Goal: Communication & Community: Answer question/provide support

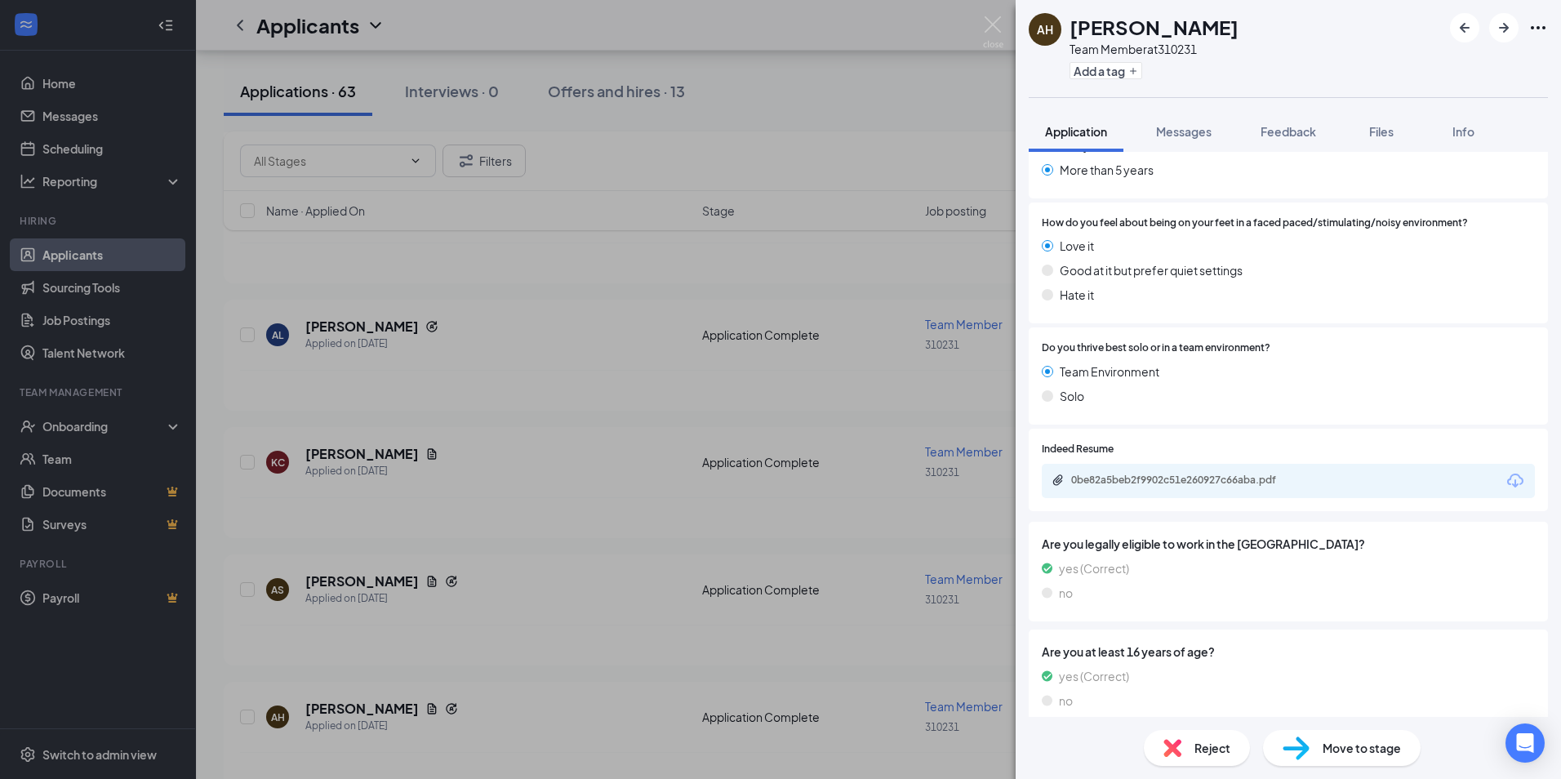
scroll to position [1237, 0]
click at [1102, 473] on div "0be82a5beb2f9902c51e260927c66aba.pdf" at bounding box center [1185, 479] width 229 height 13
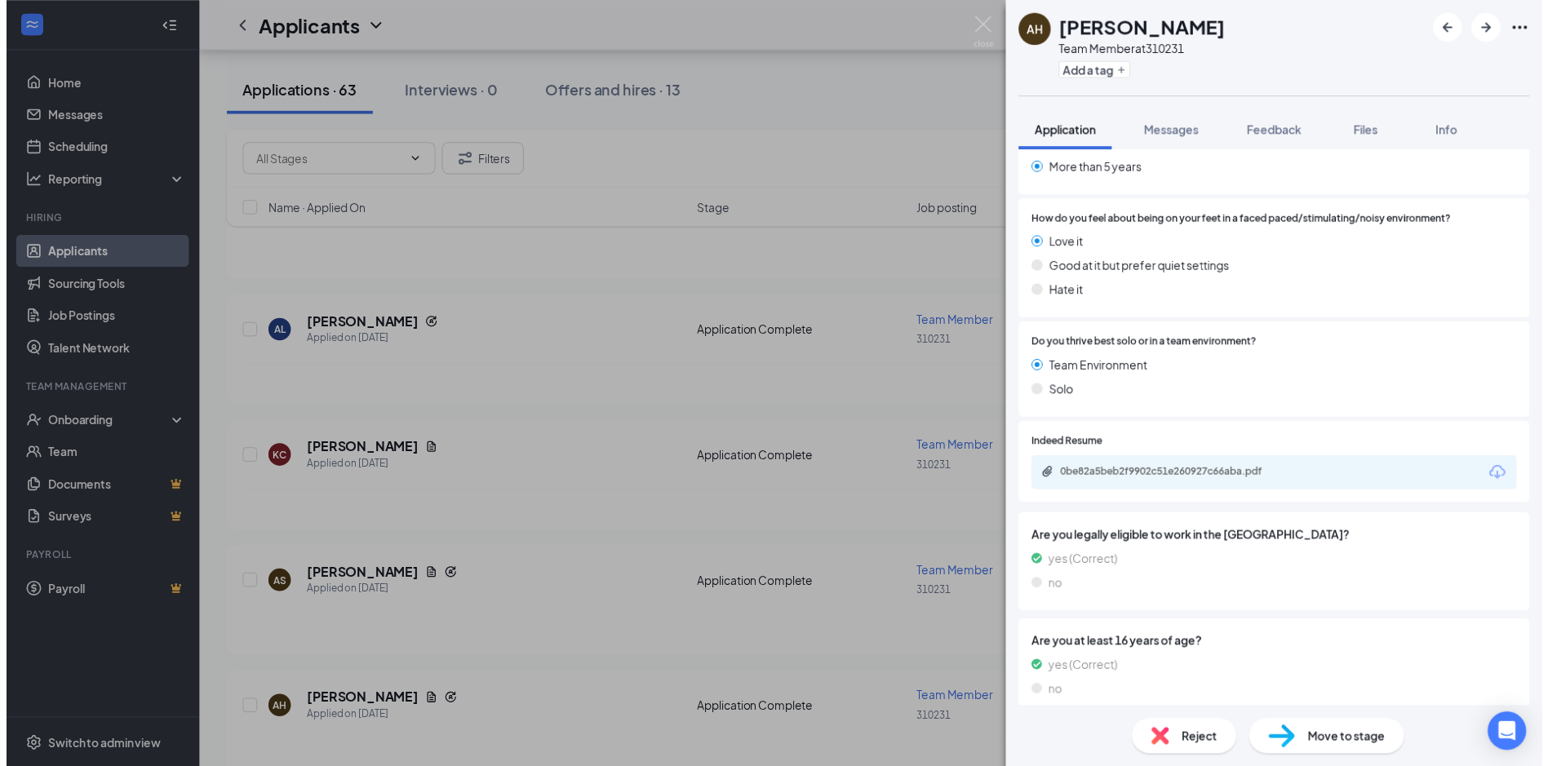
scroll to position [1232, 0]
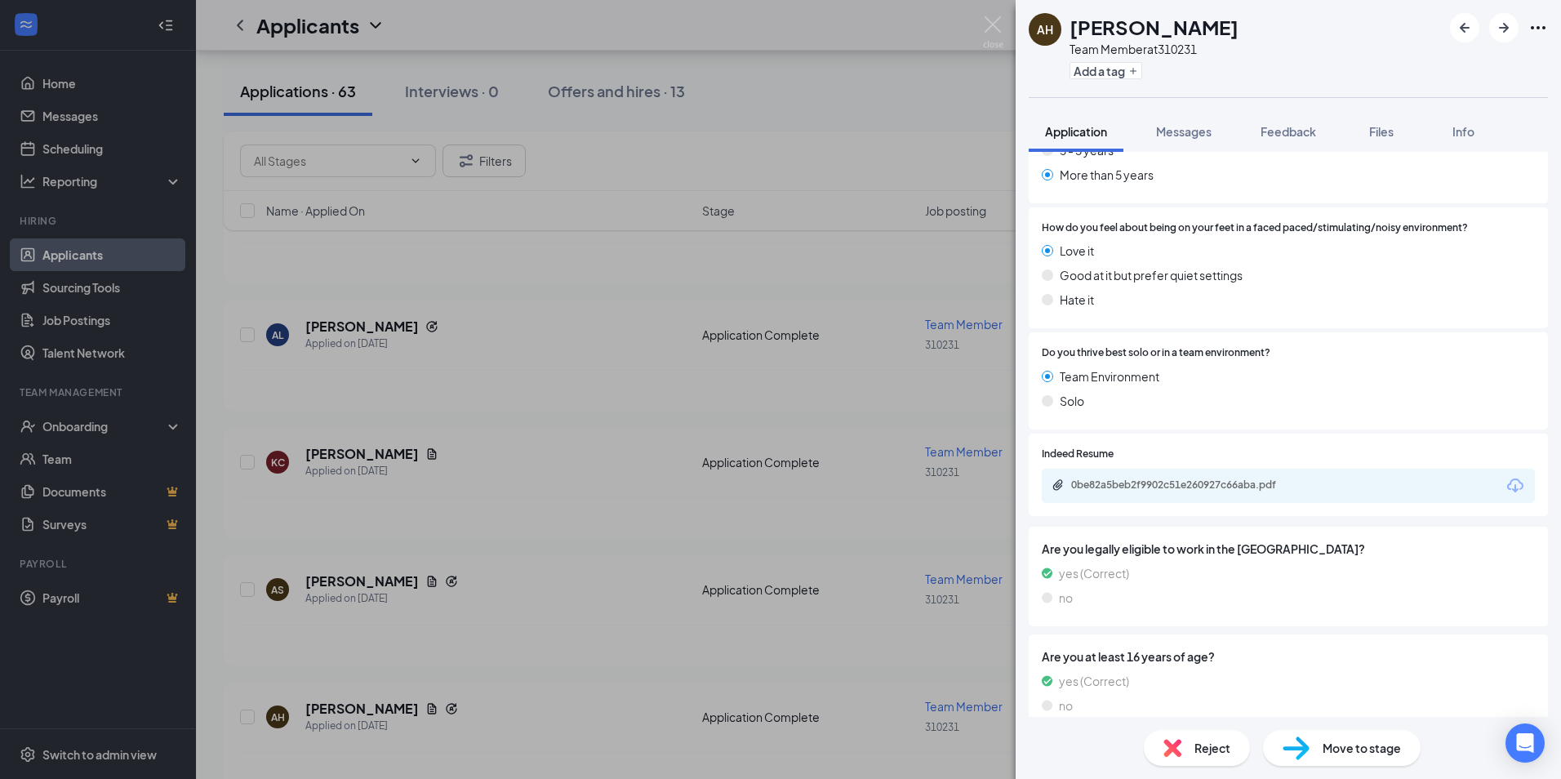
click at [539, 348] on div "AH [PERSON_NAME] Team Member at 310231 Add a tag Application Messages Feedback …" at bounding box center [780, 389] width 1561 height 779
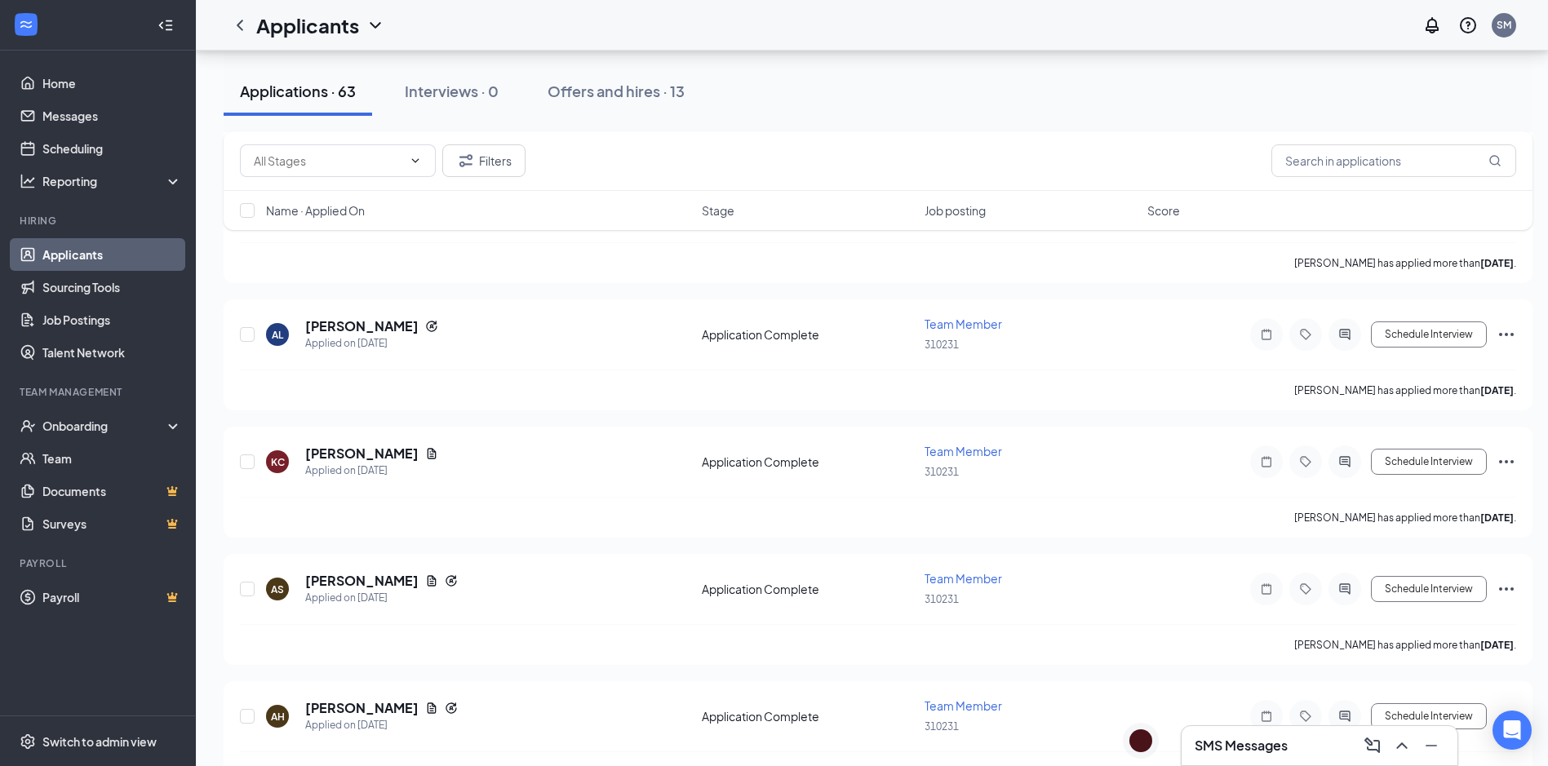
scroll to position [826, 0]
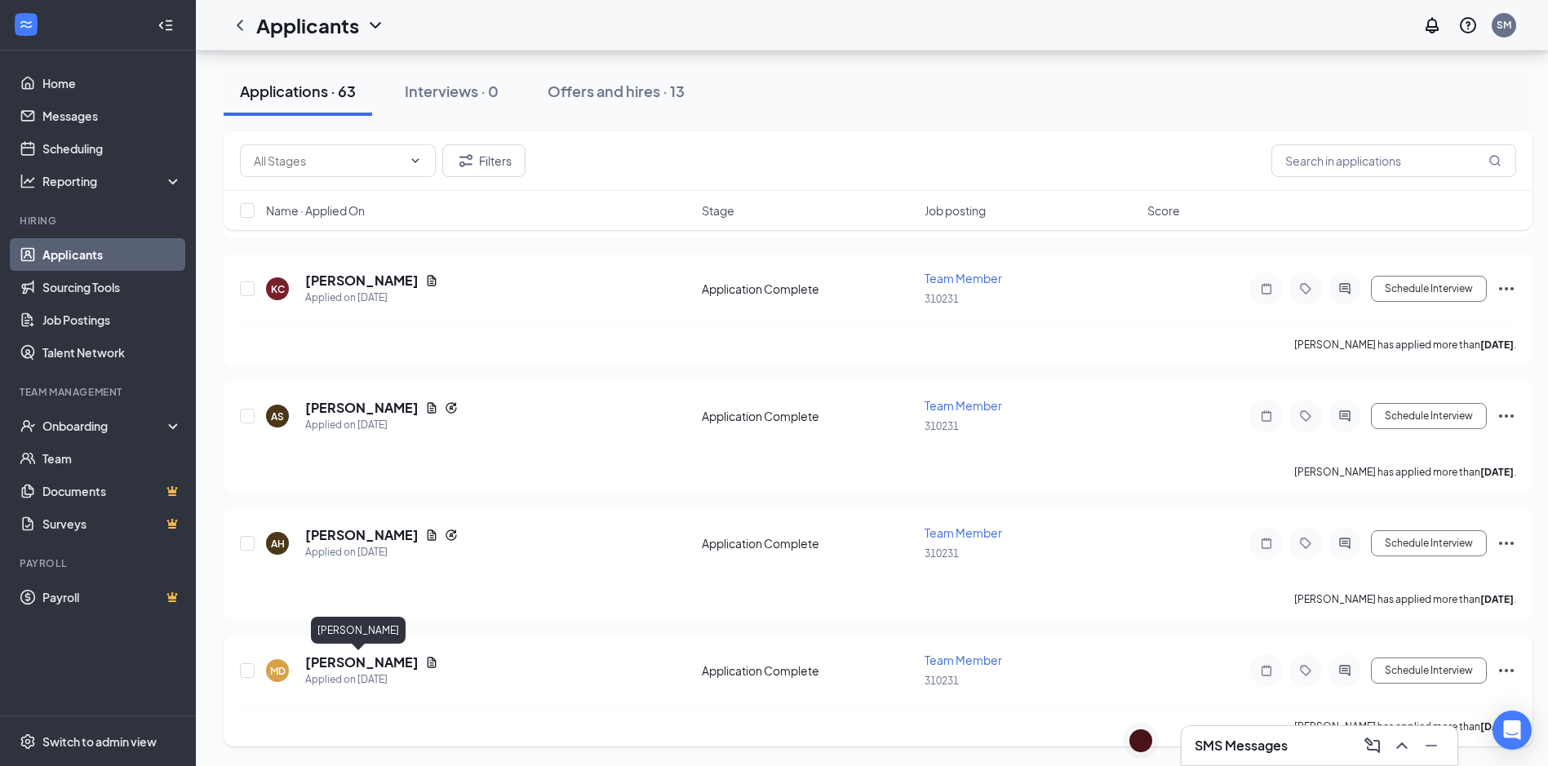
click at [345, 669] on h5 "[PERSON_NAME]" at bounding box center [361, 663] width 113 height 18
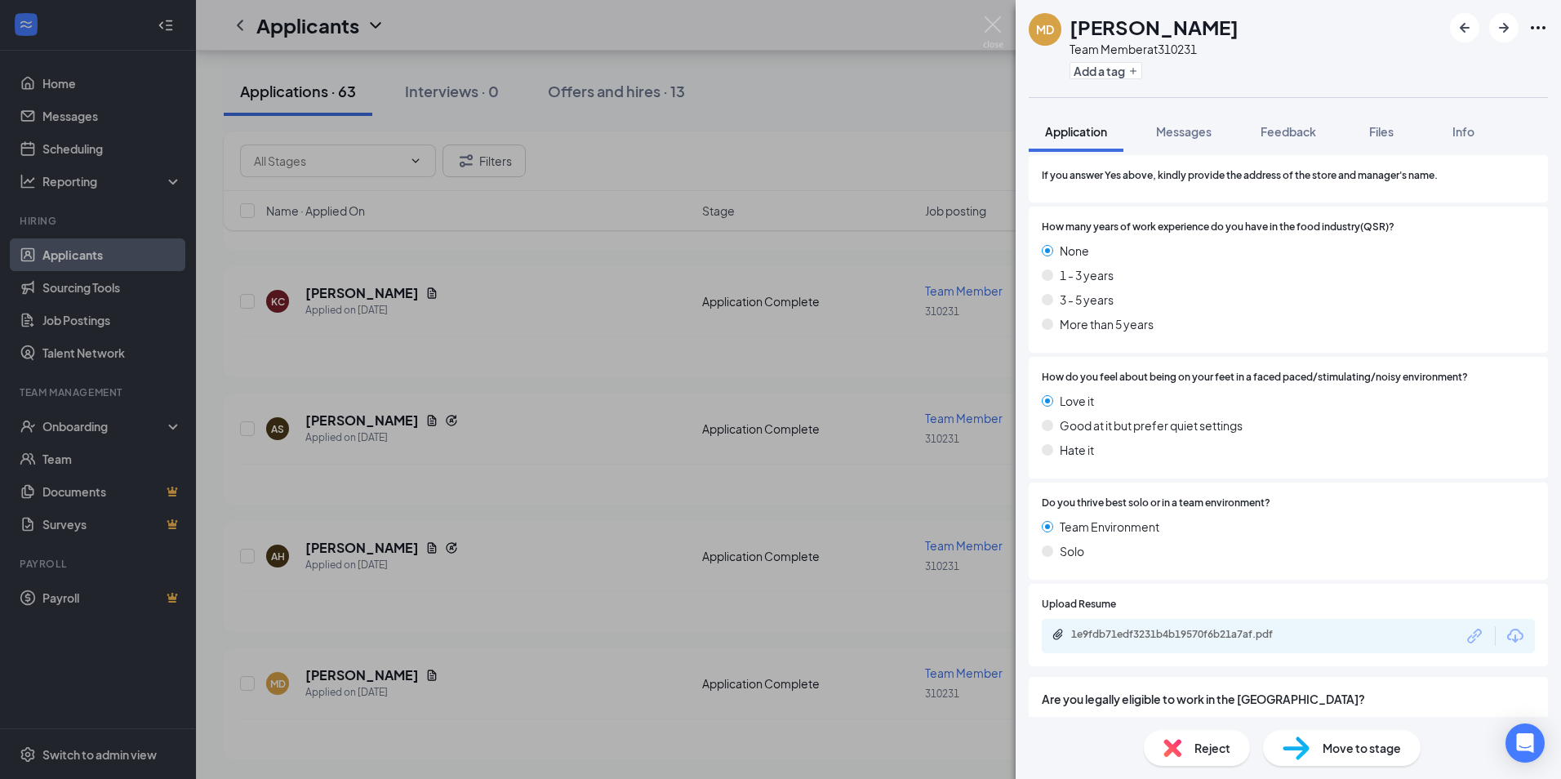
scroll to position [1224, 0]
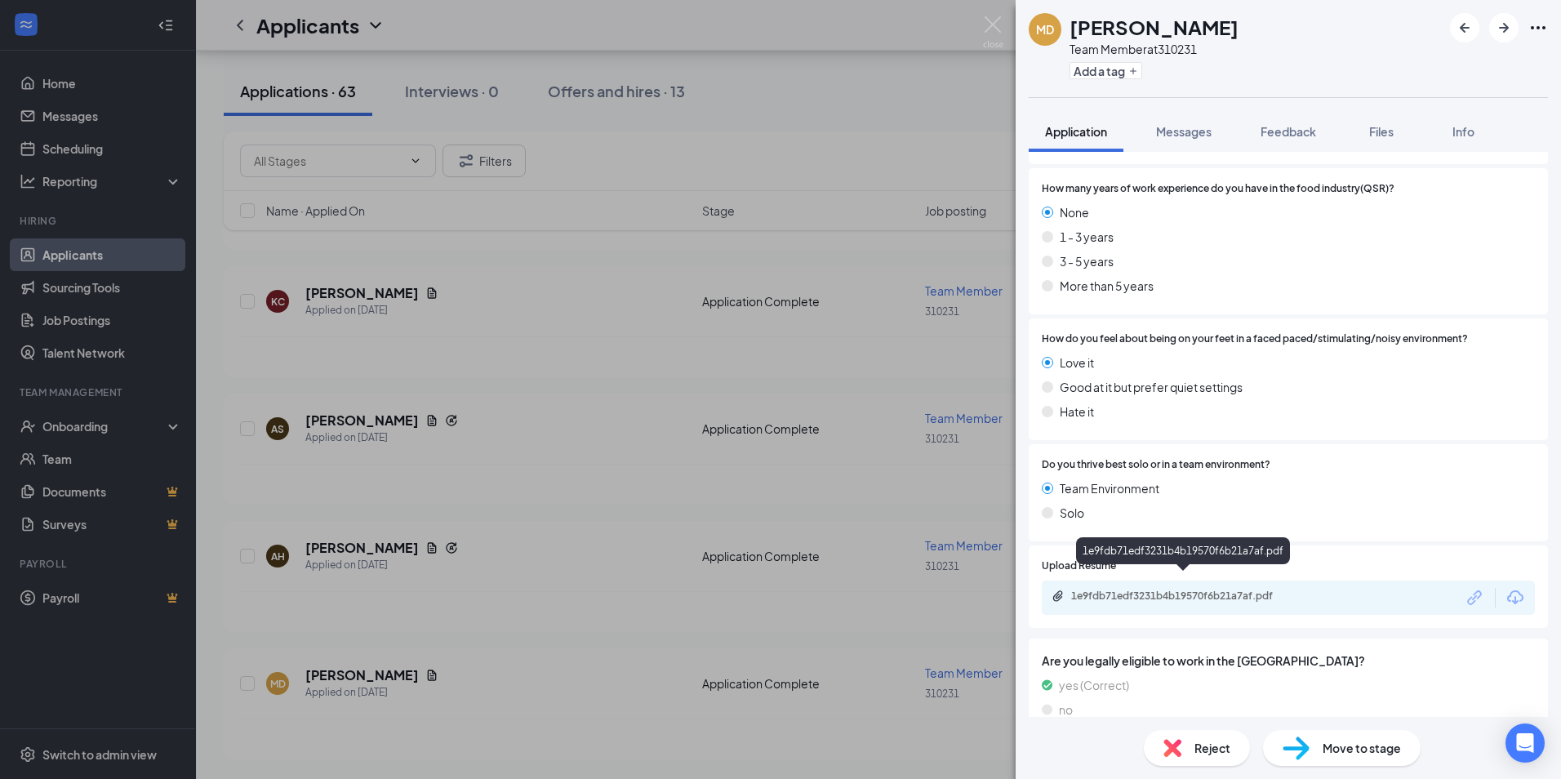
click at [1189, 589] on div "1e9fdb71edf3231b4b19570f6b21a7af.pdf" at bounding box center [1185, 595] width 229 height 13
click at [612, 432] on div "MD [PERSON_NAME] Team Member at 310231 Add a tag Application Messages Feedback …" at bounding box center [780, 389] width 1561 height 779
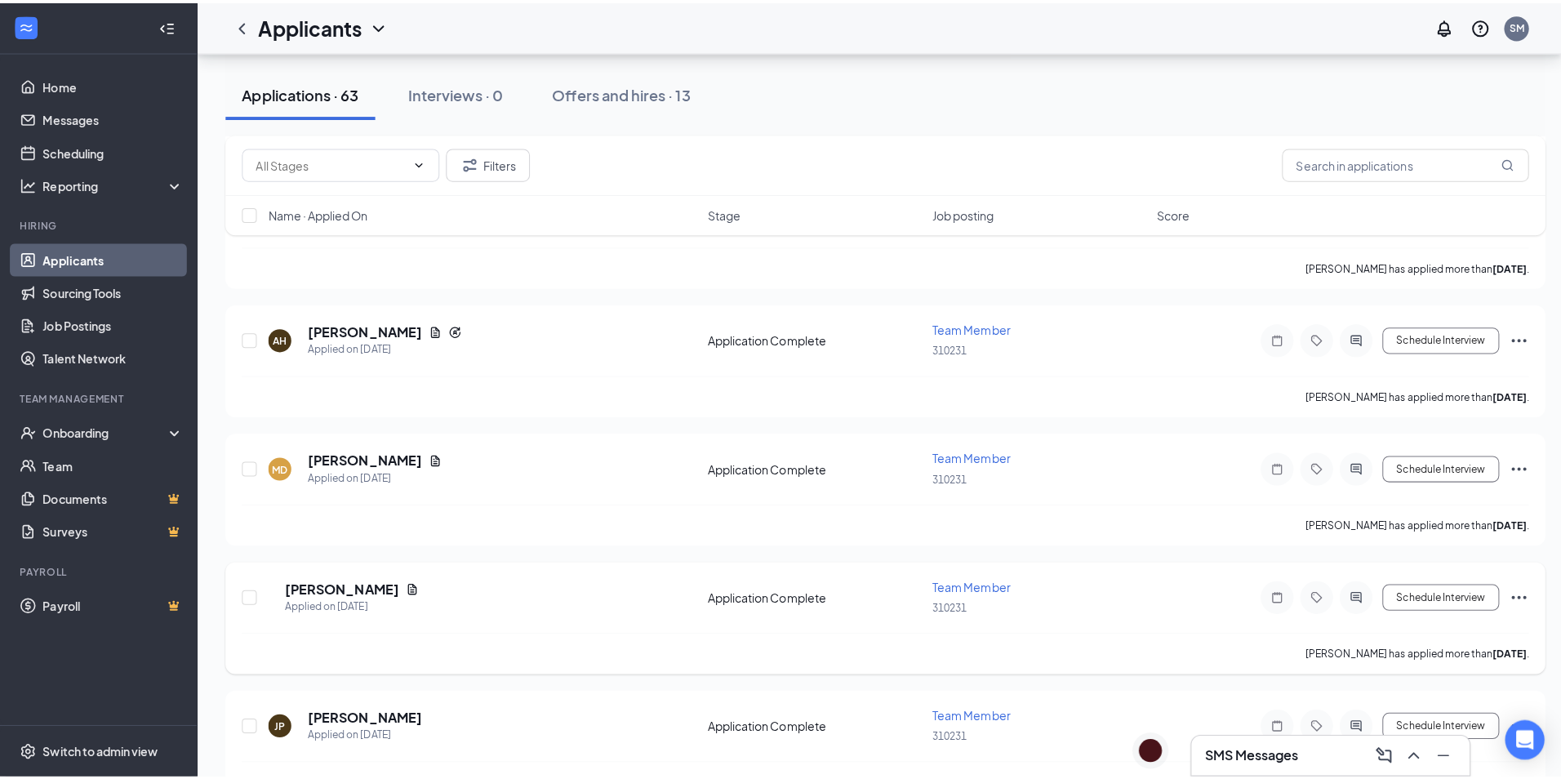
scroll to position [1152, 0]
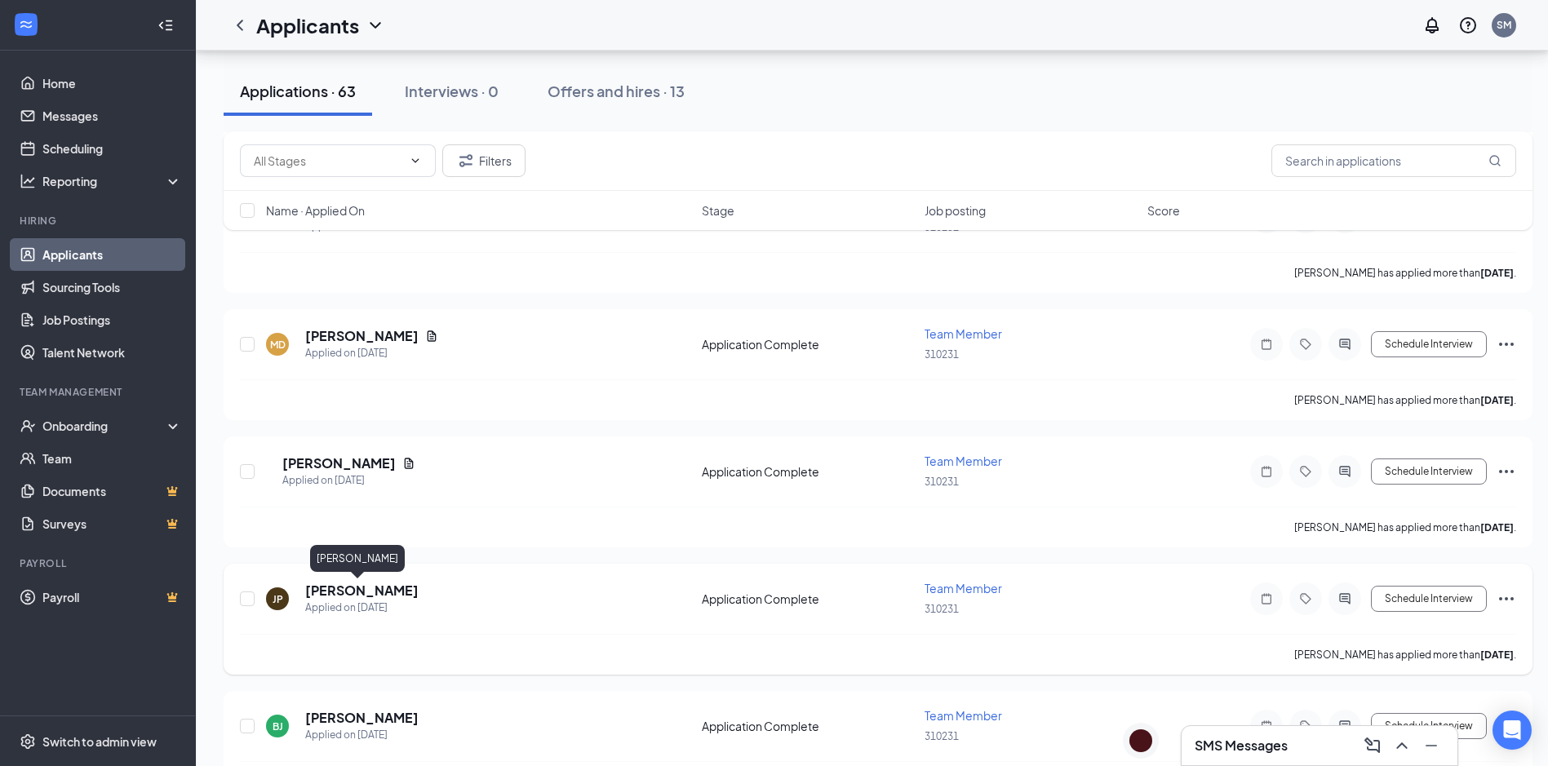
click at [343, 593] on h5 "[PERSON_NAME]" at bounding box center [361, 591] width 113 height 18
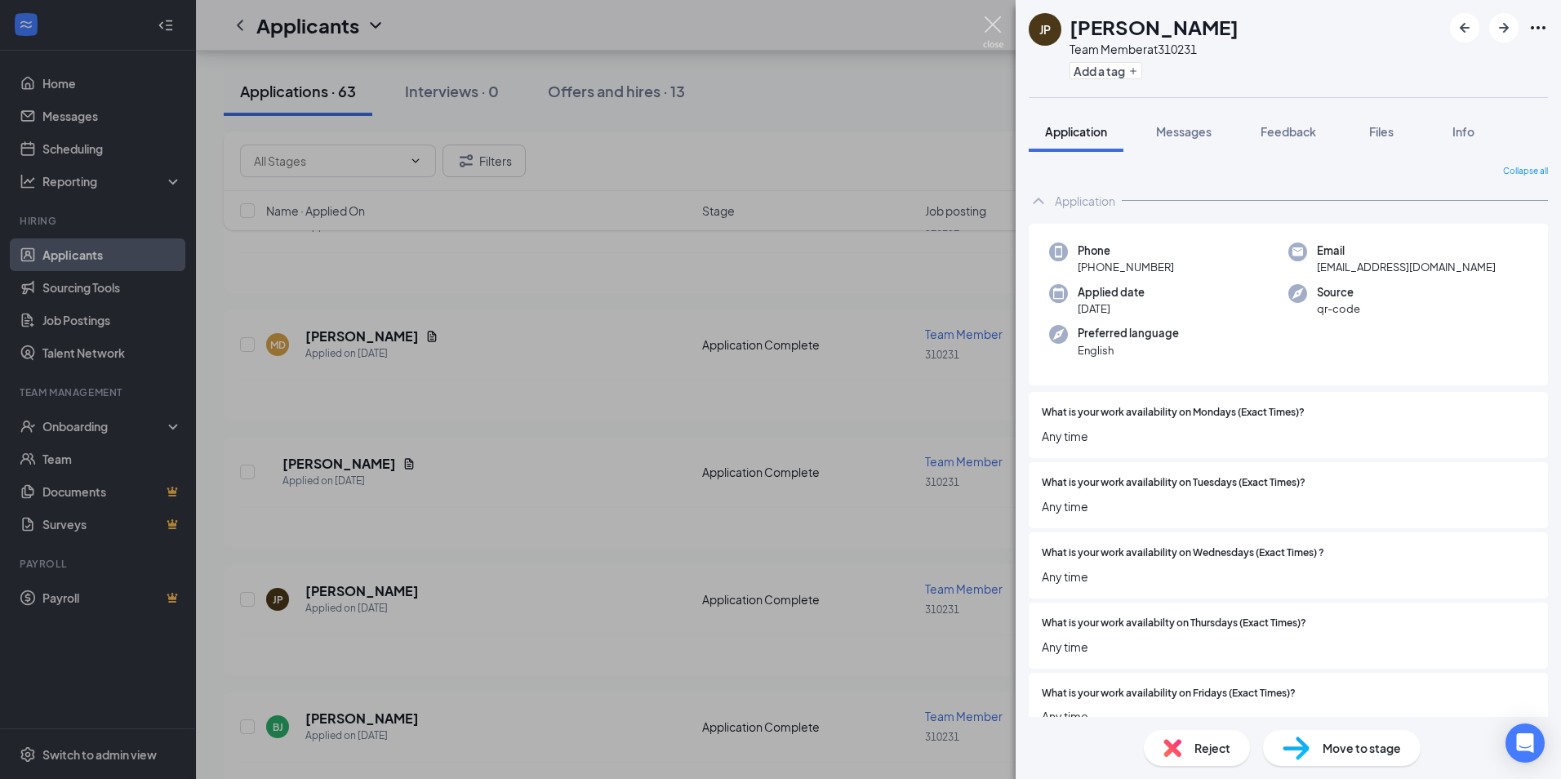
click at [993, 29] on img at bounding box center [993, 32] width 20 height 32
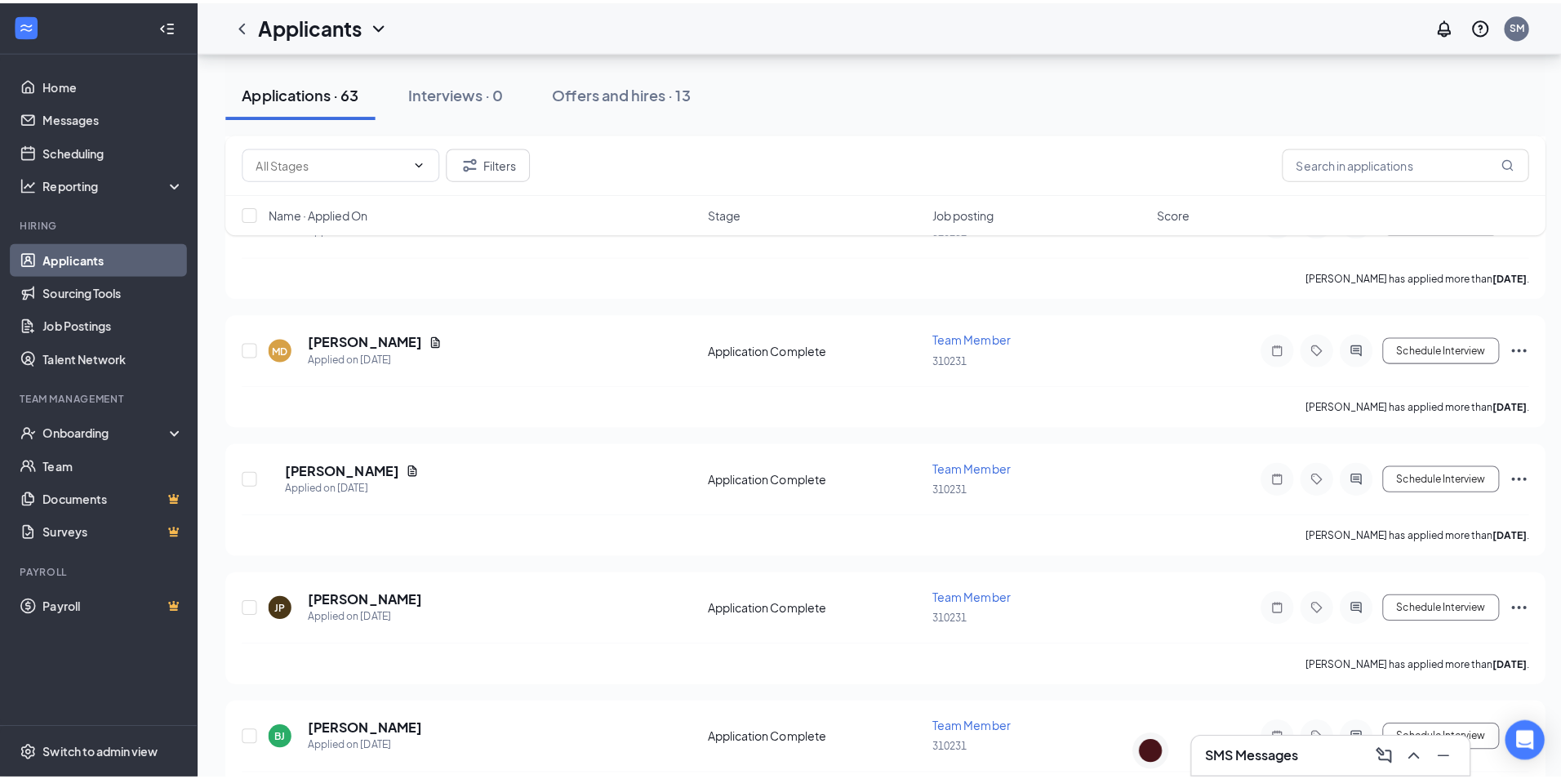
scroll to position [1316, 0]
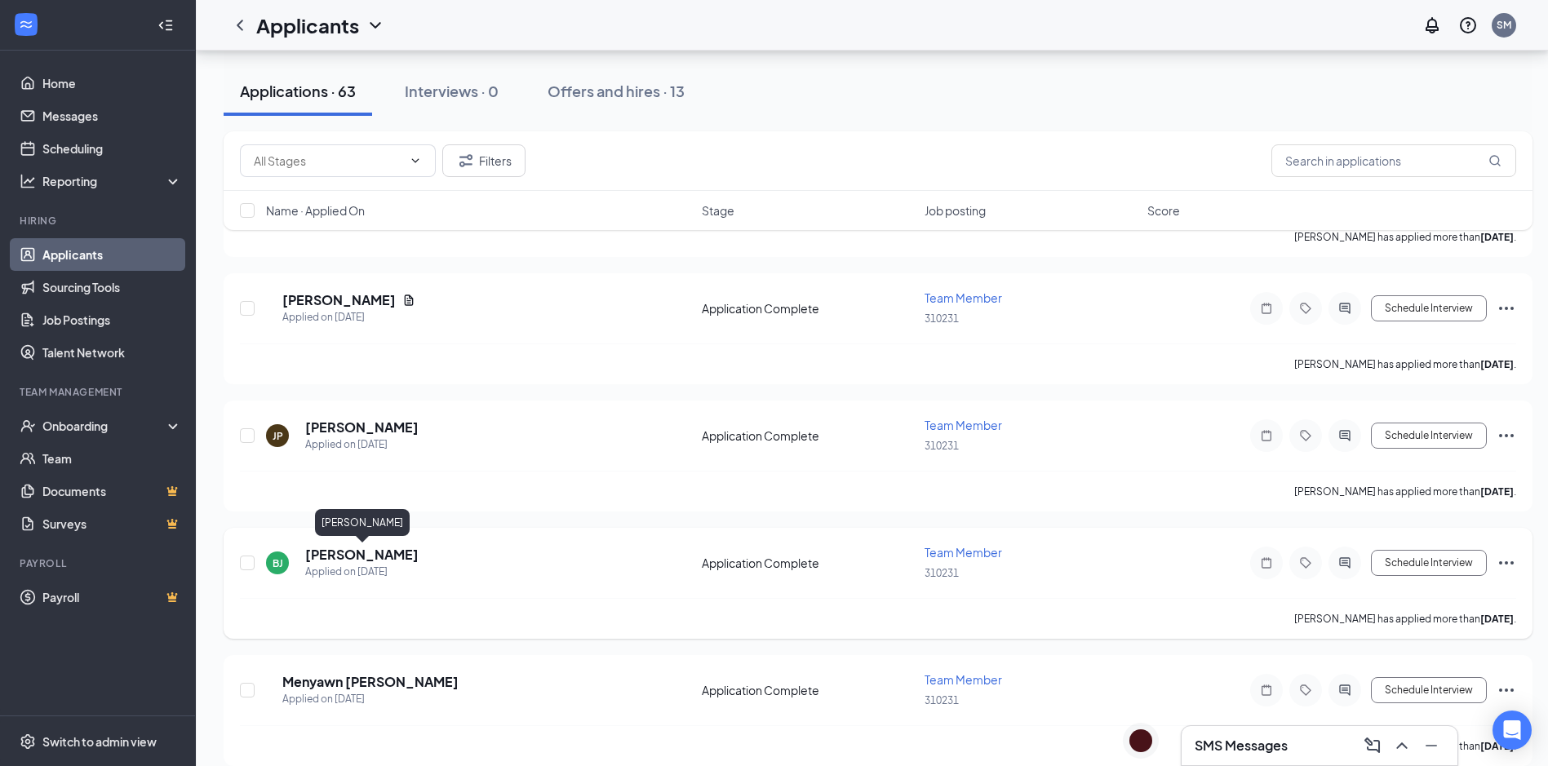
click at [405, 556] on h5 "[PERSON_NAME]" at bounding box center [361, 555] width 113 height 18
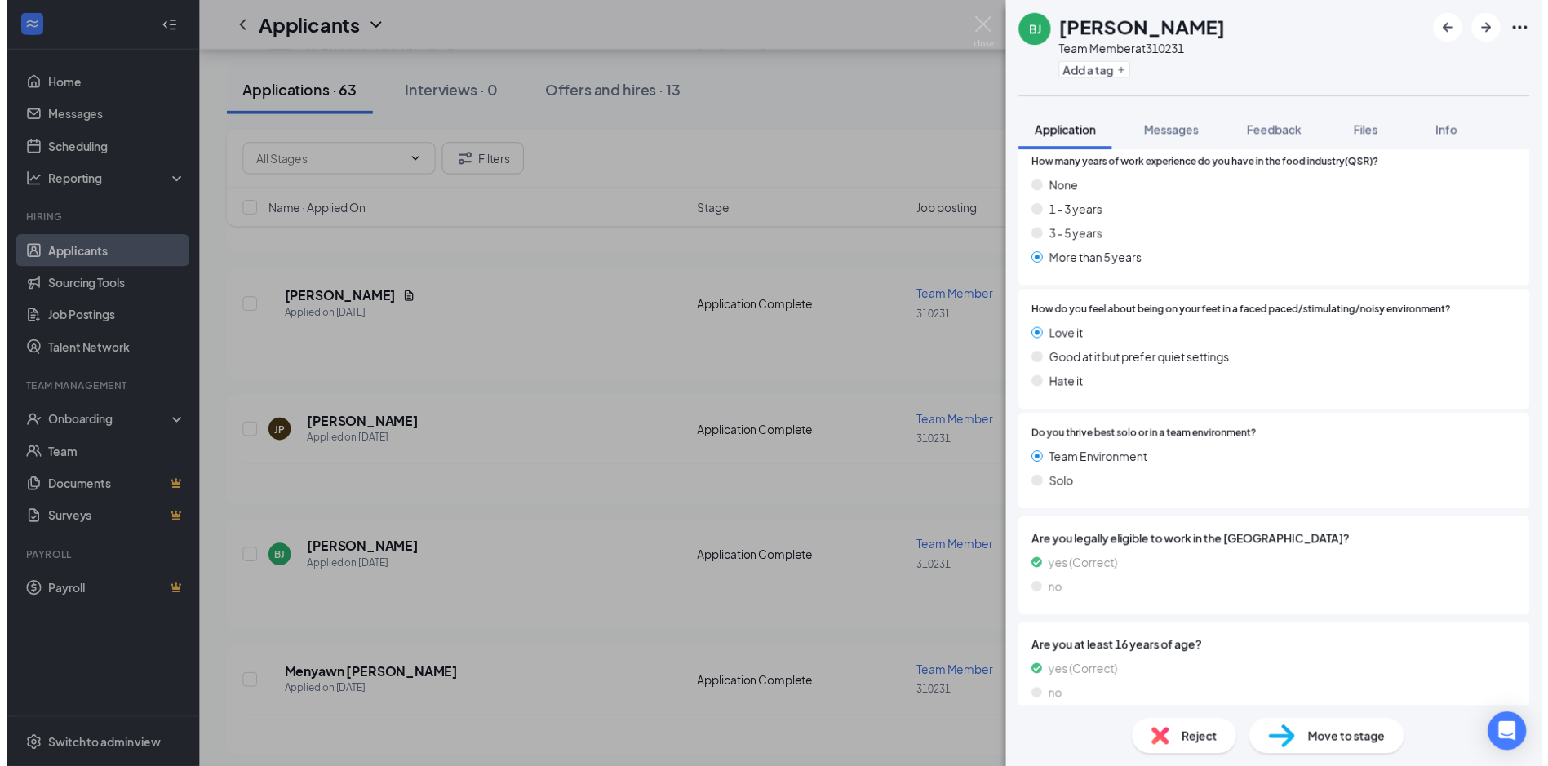
scroll to position [1207, 0]
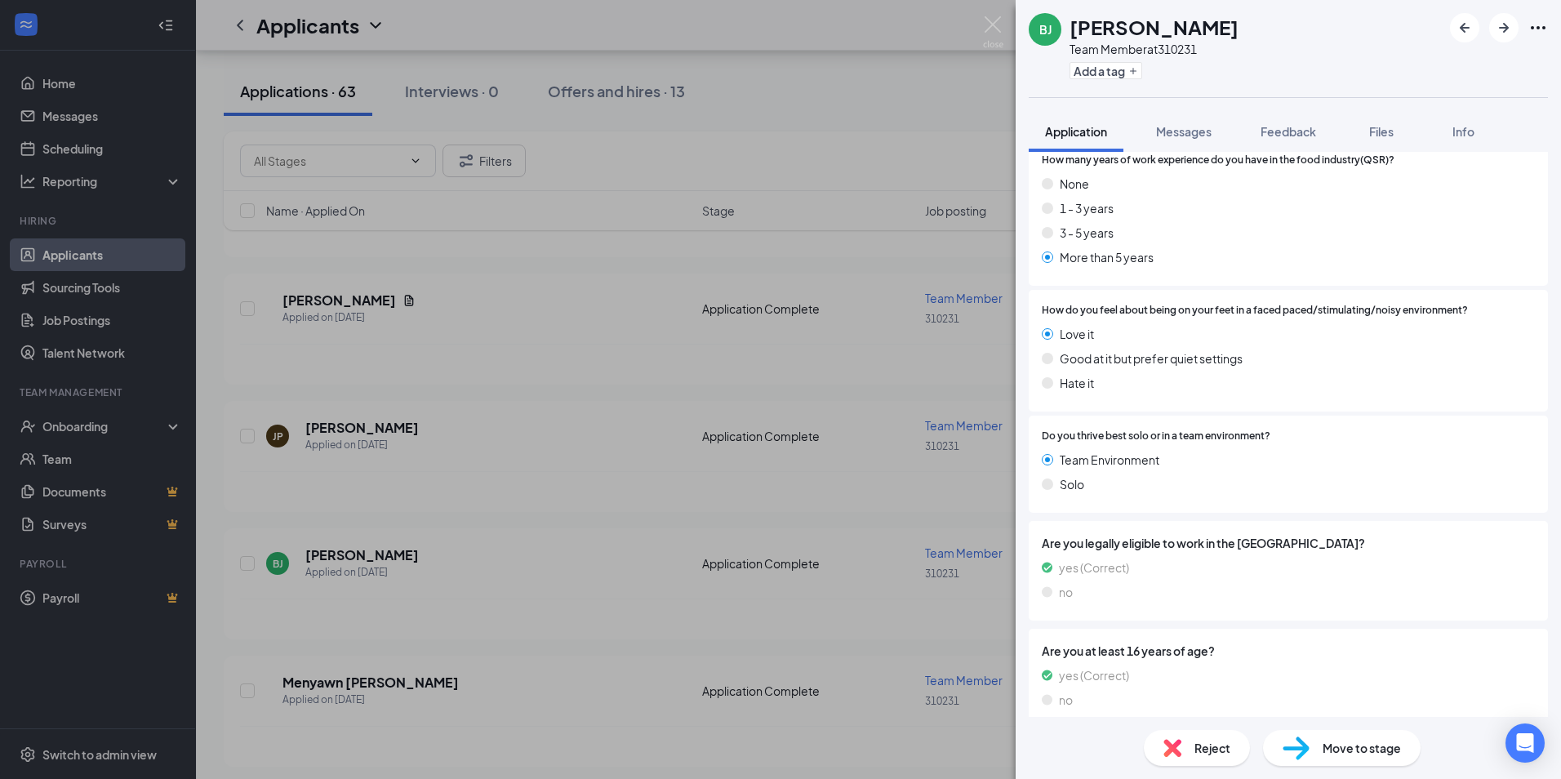
click at [655, 657] on div "[PERSON_NAME] Team Member at 310231 Add a tag Application Messages Feedback Fil…" at bounding box center [780, 389] width 1561 height 779
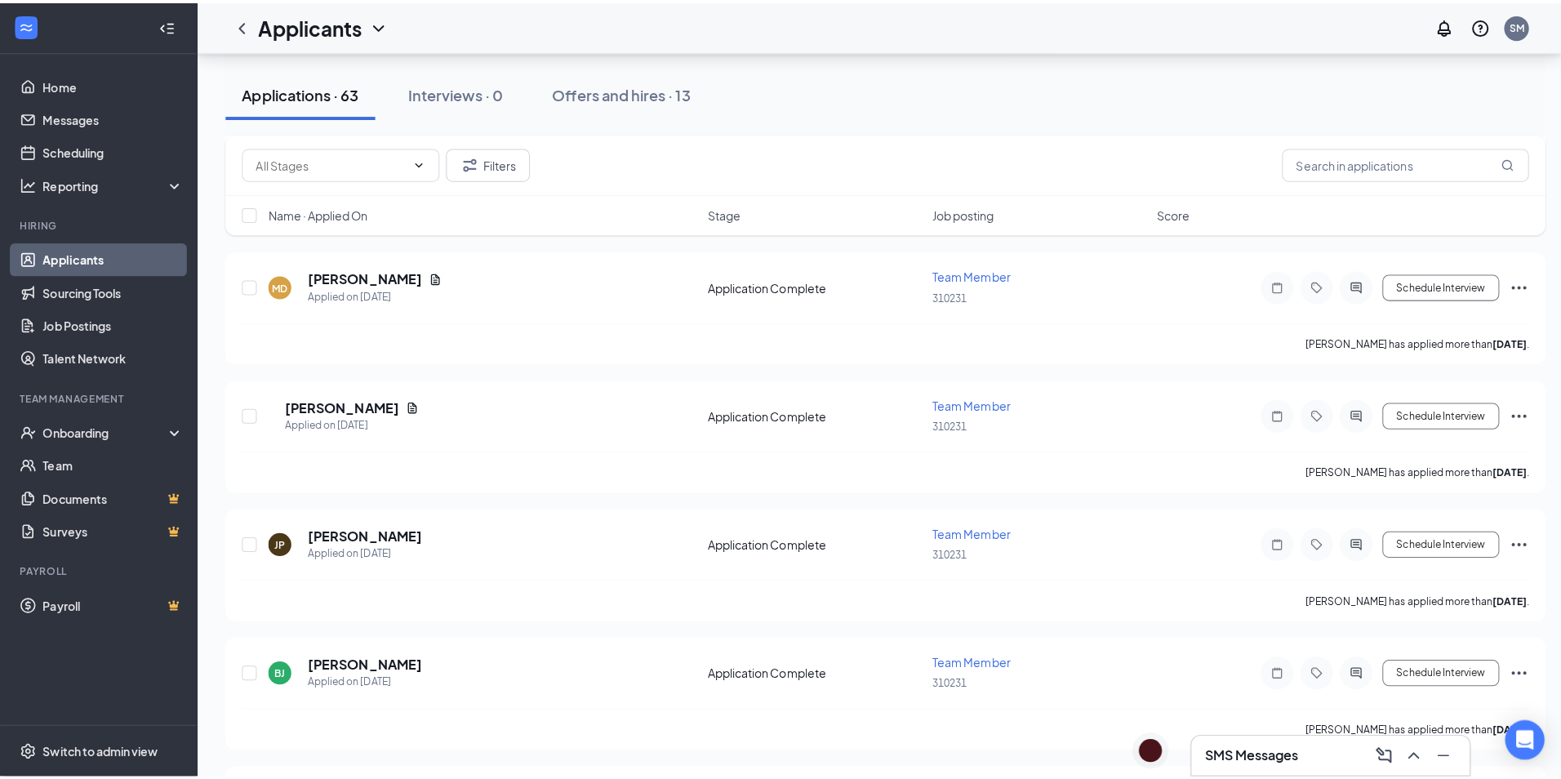
scroll to position [1071, 0]
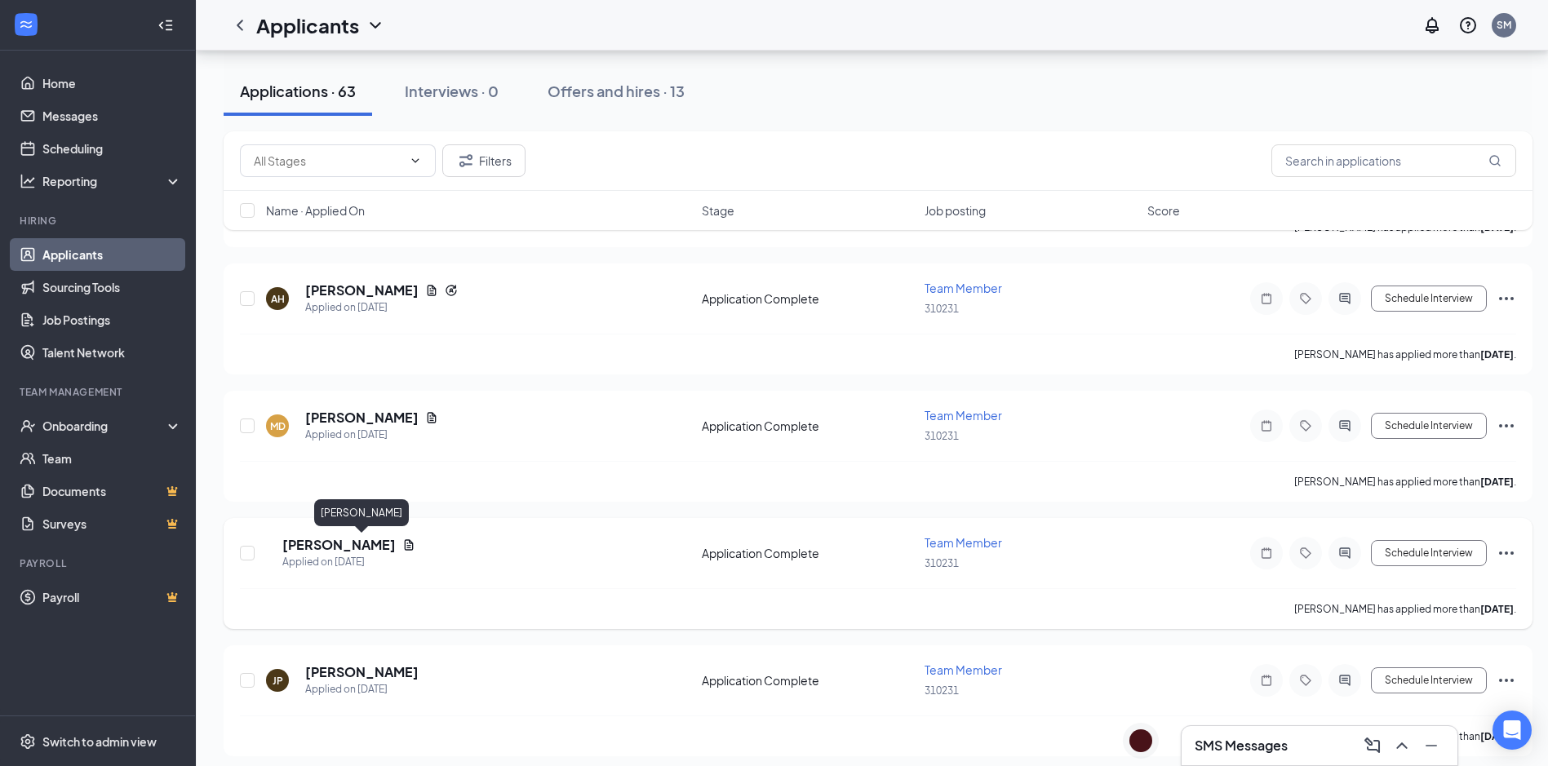
click at [344, 544] on h5 "[PERSON_NAME]" at bounding box center [338, 545] width 113 height 18
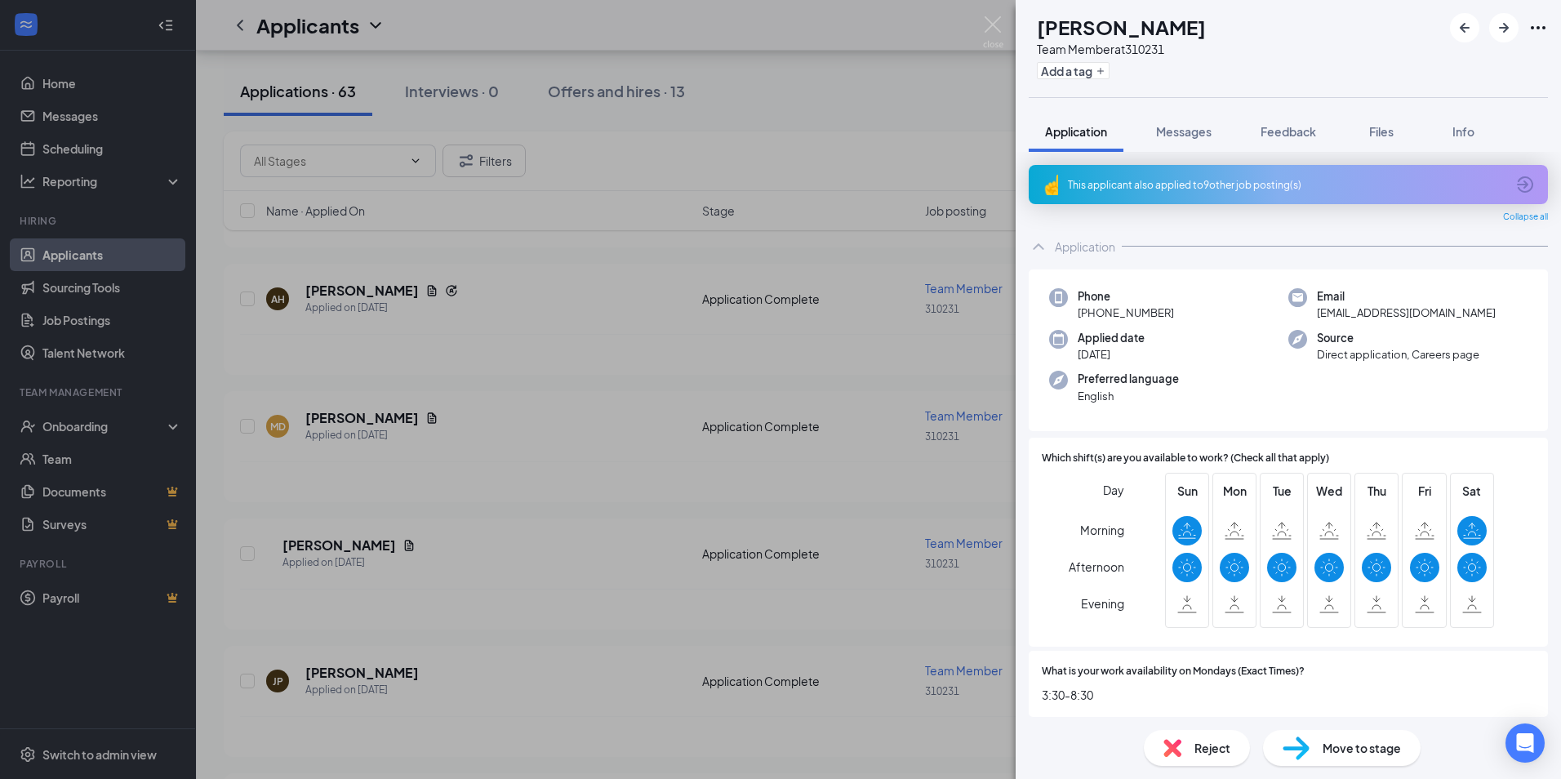
click at [486, 491] on div "EM [PERSON_NAME] Team Member at 310231 Add a tag Application Messages Feedback …" at bounding box center [780, 389] width 1561 height 779
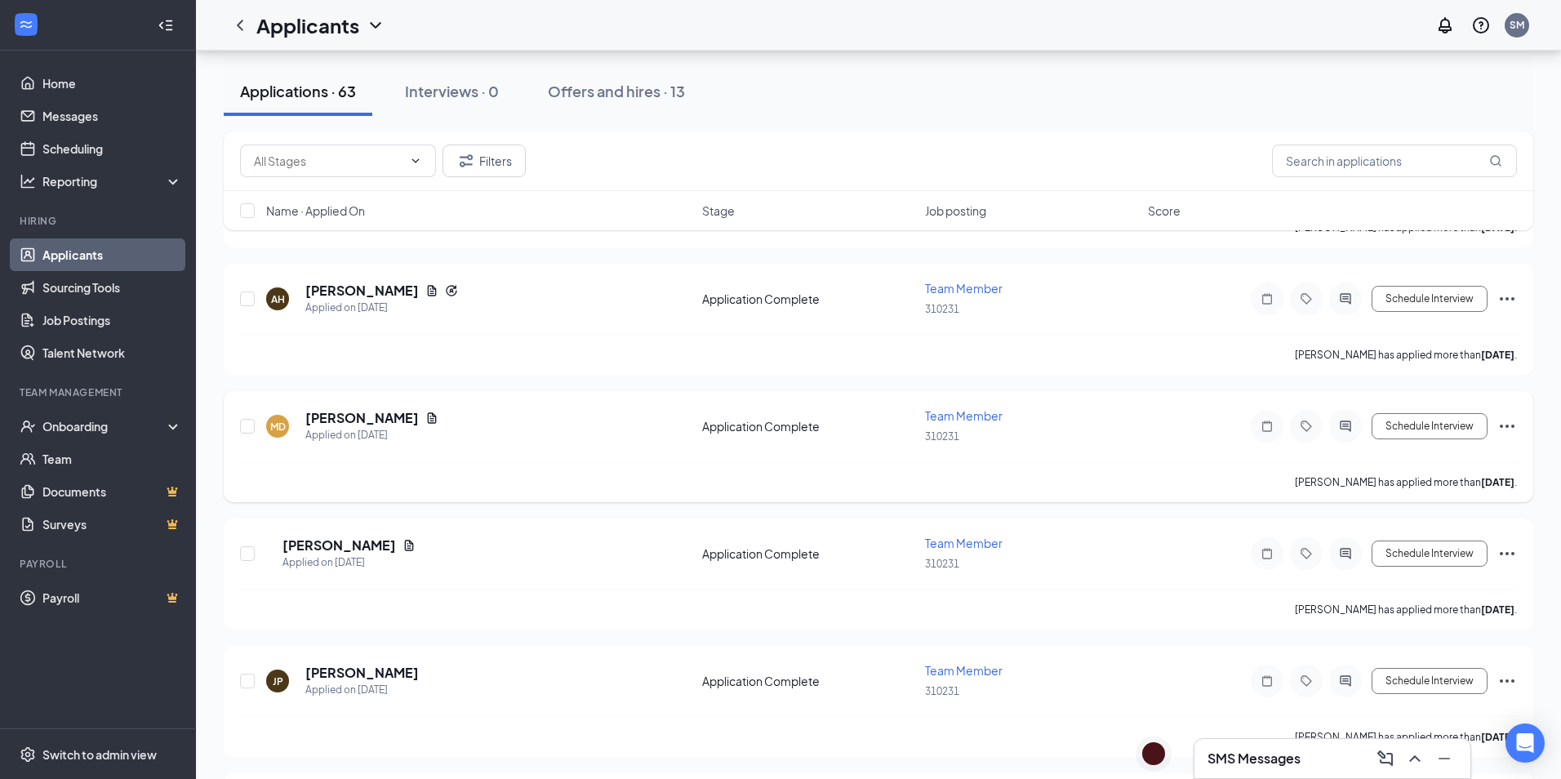
click at [344, 424] on h5 "[PERSON_NAME]" at bounding box center [361, 418] width 113 height 18
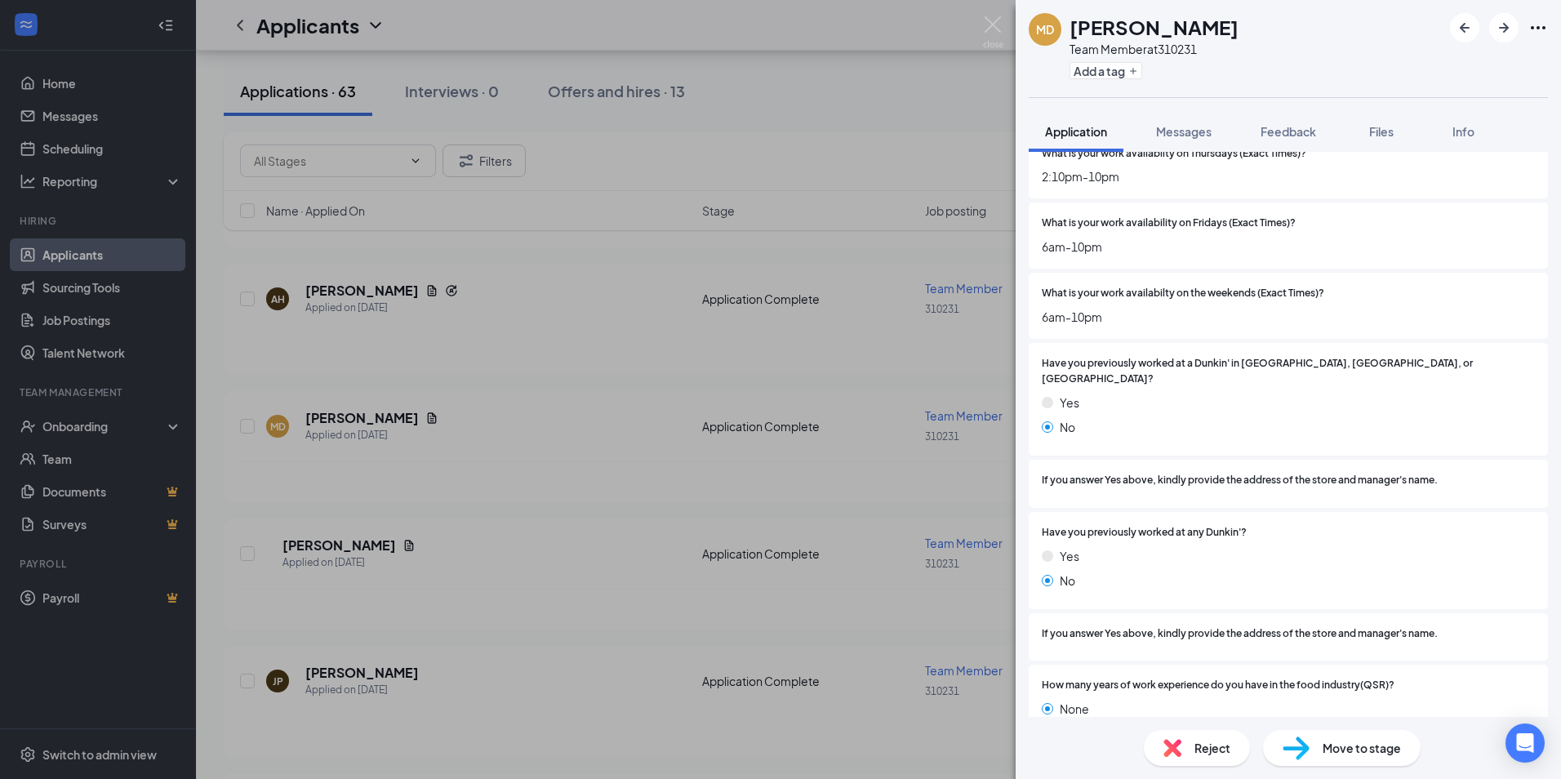
scroll to position [735, 0]
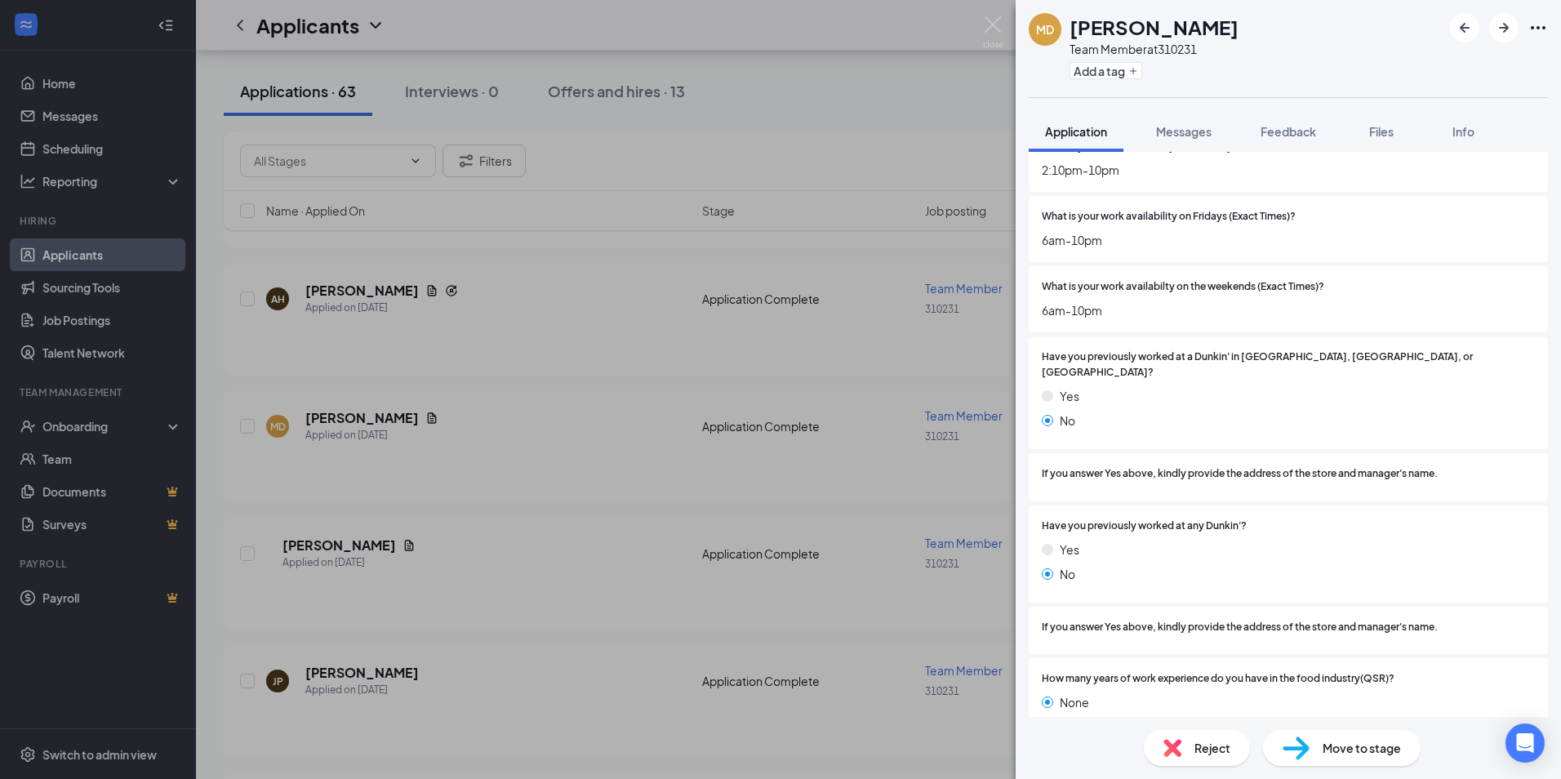
click at [500, 436] on div "MD [PERSON_NAME] Team Member at 310231 Add a tag Application Messages Feedback …" at bounding box center [780, 389] width 1561 height 779
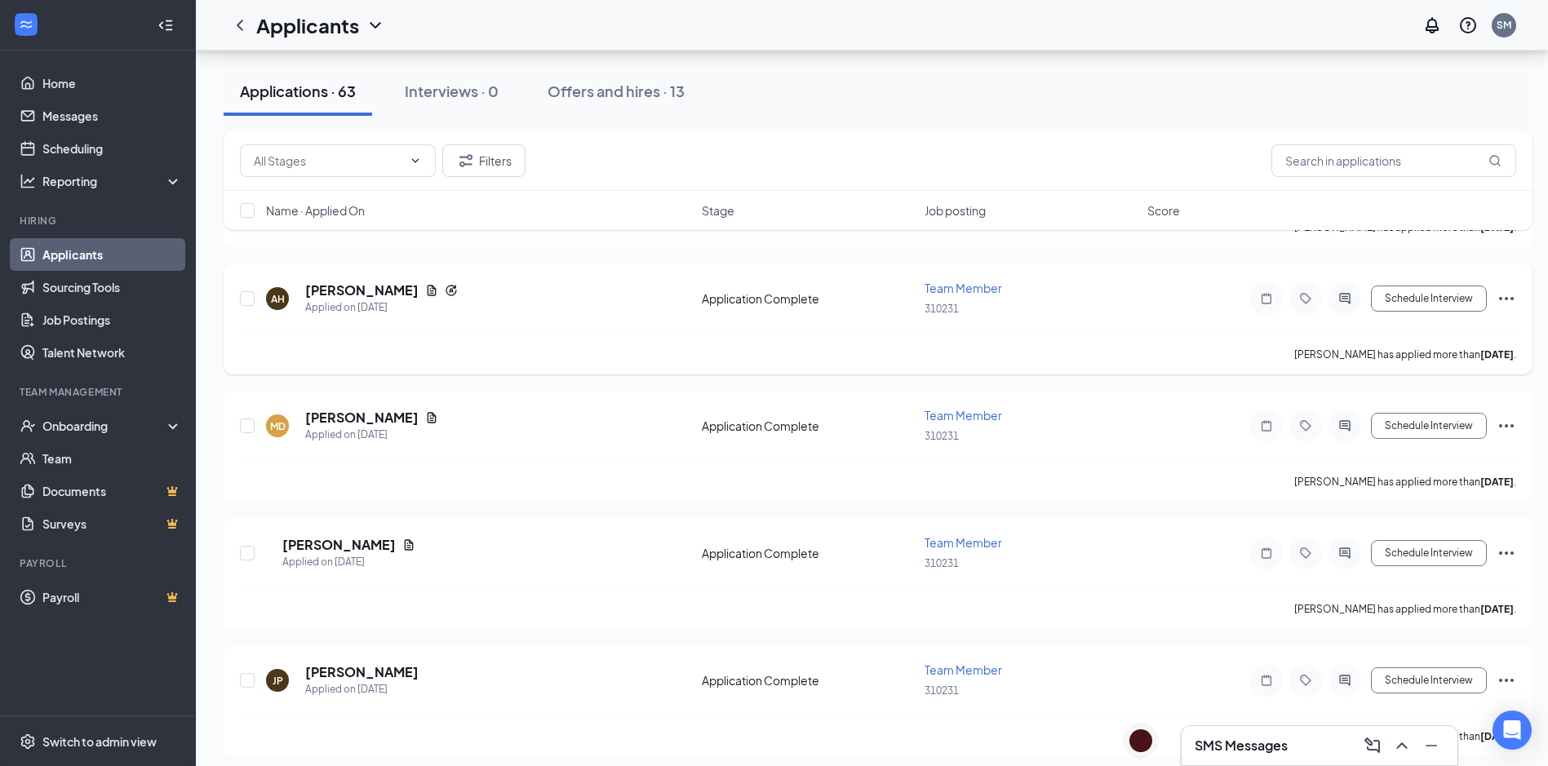
click at [358, 290] on h5 "[PERSON_NAME]" at bounding box center [361, 291] width 113 height 18
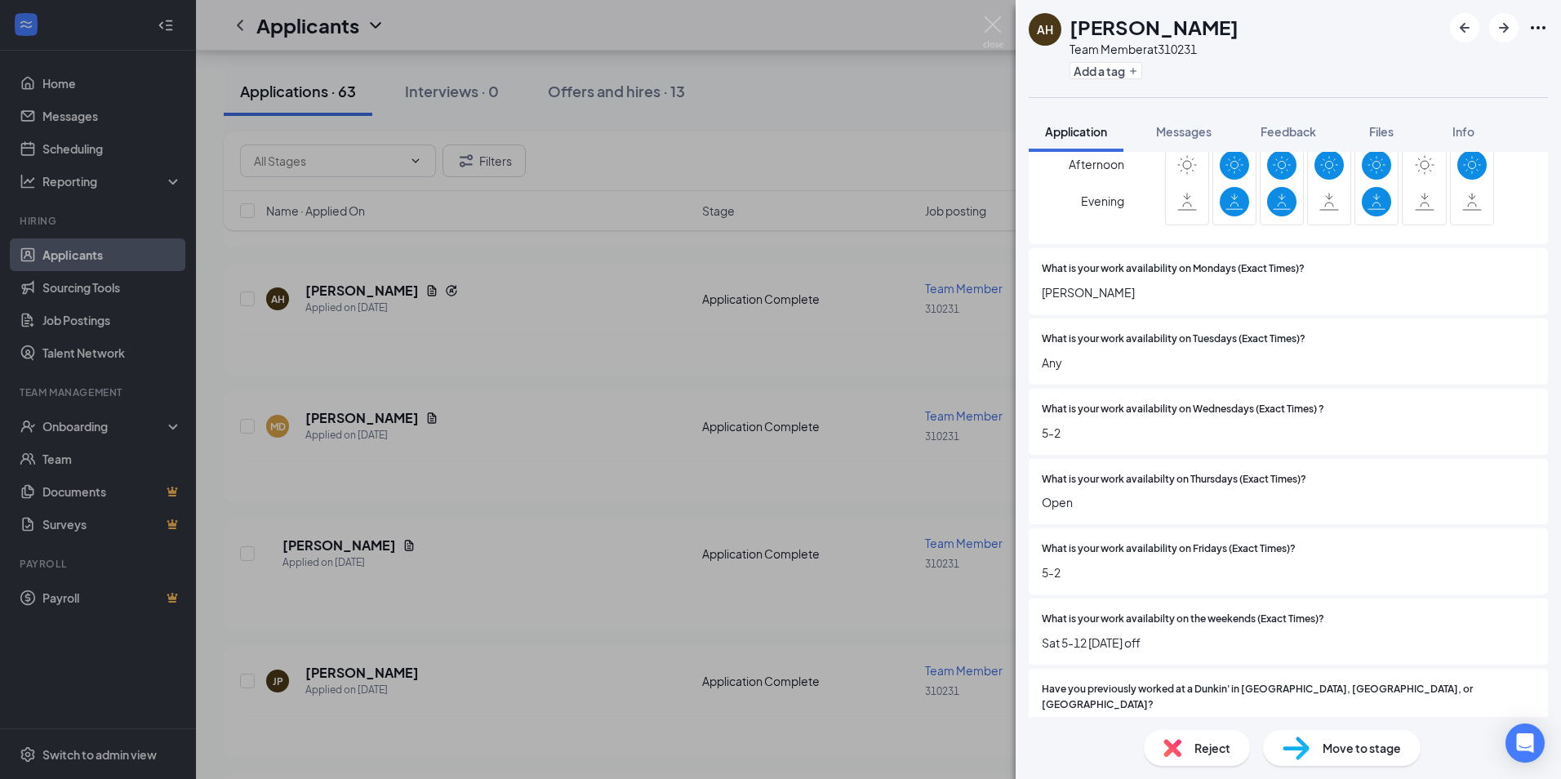
scroll to position [245, 0]
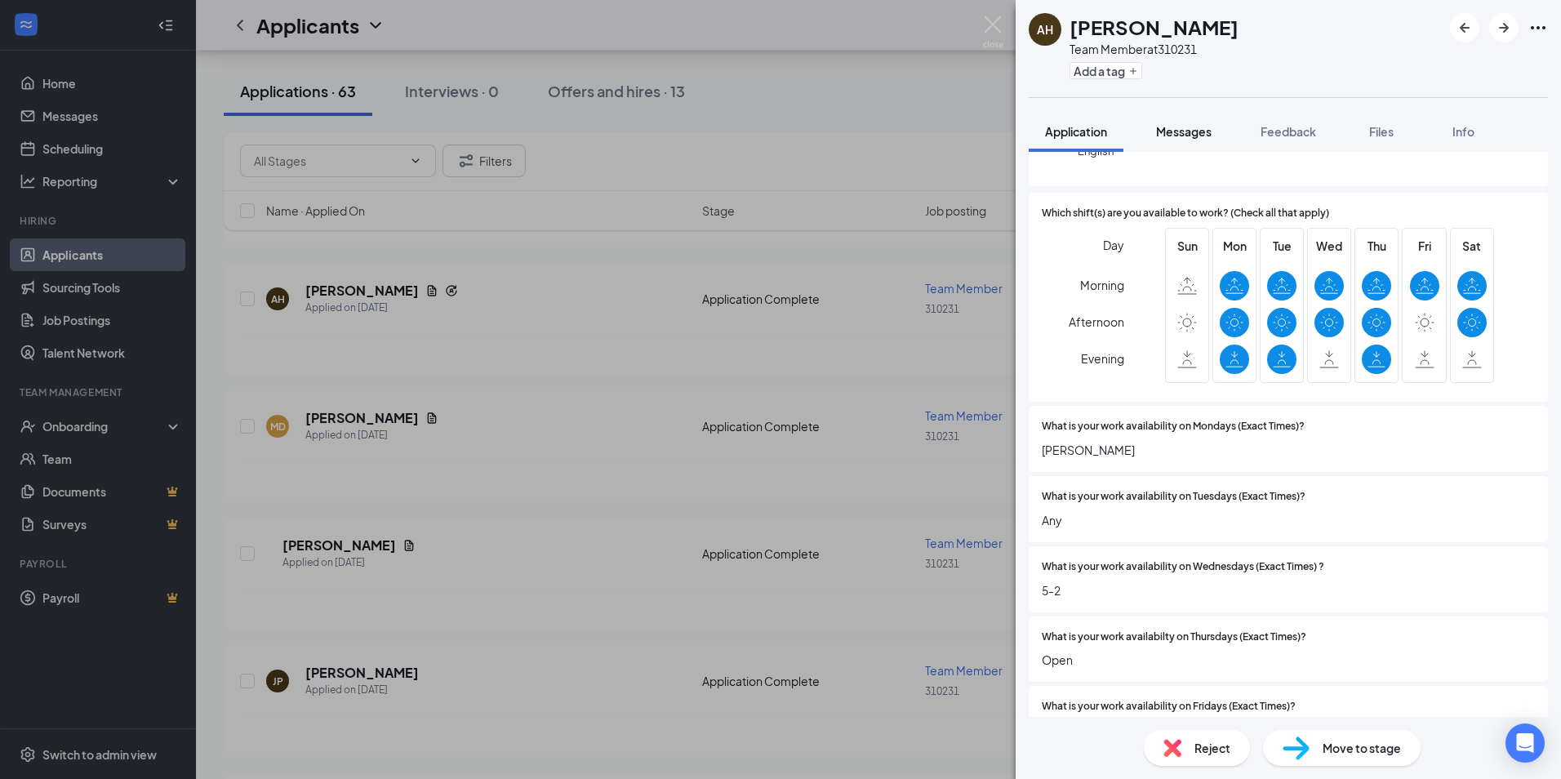
click at [1175, 136] on span "Messages" at bounding box center [1184, 131] width 56 height 15
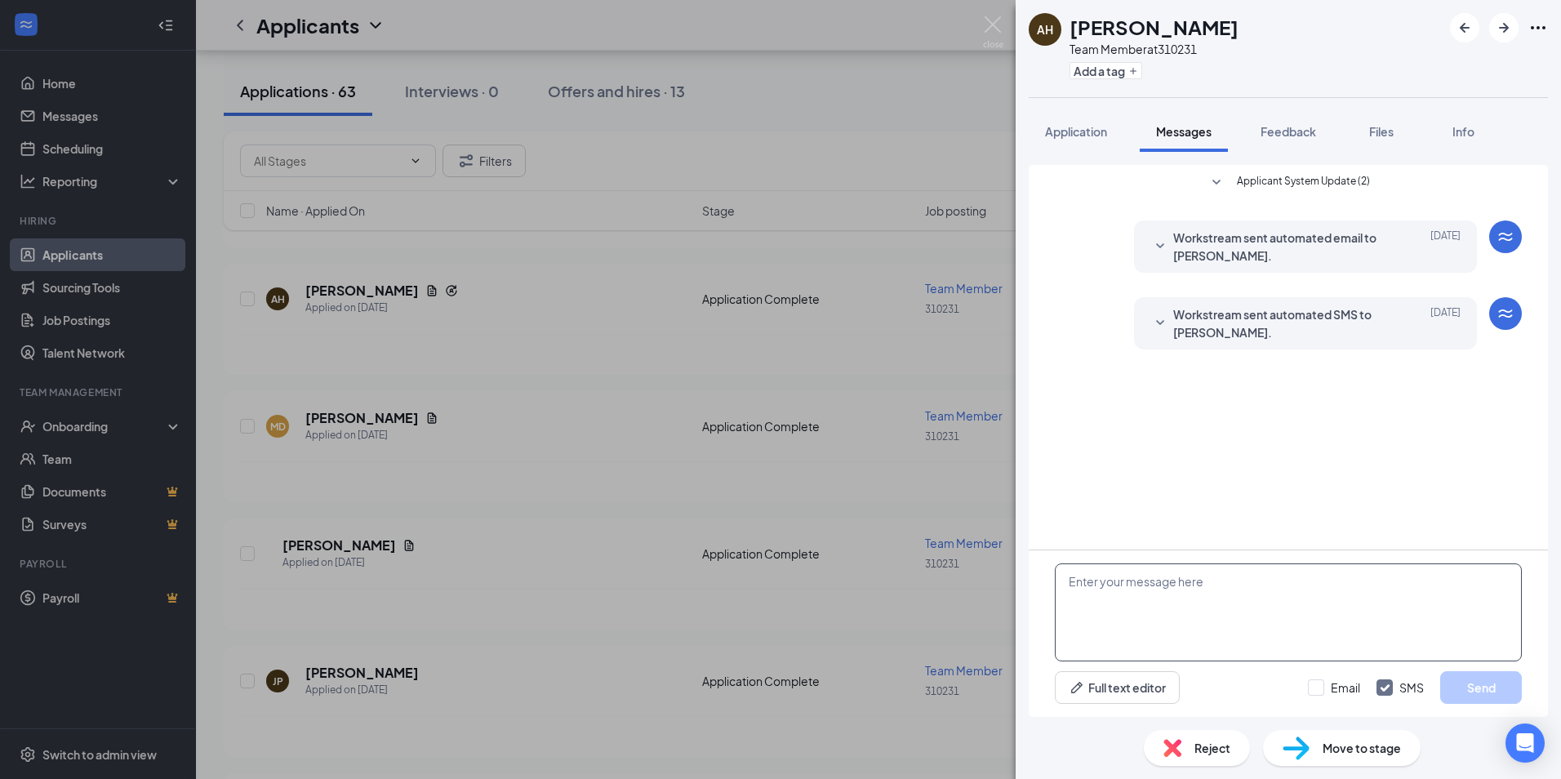
click at [1297, 632] on textarea at bounding box center [1288, 612] width 467 height 98
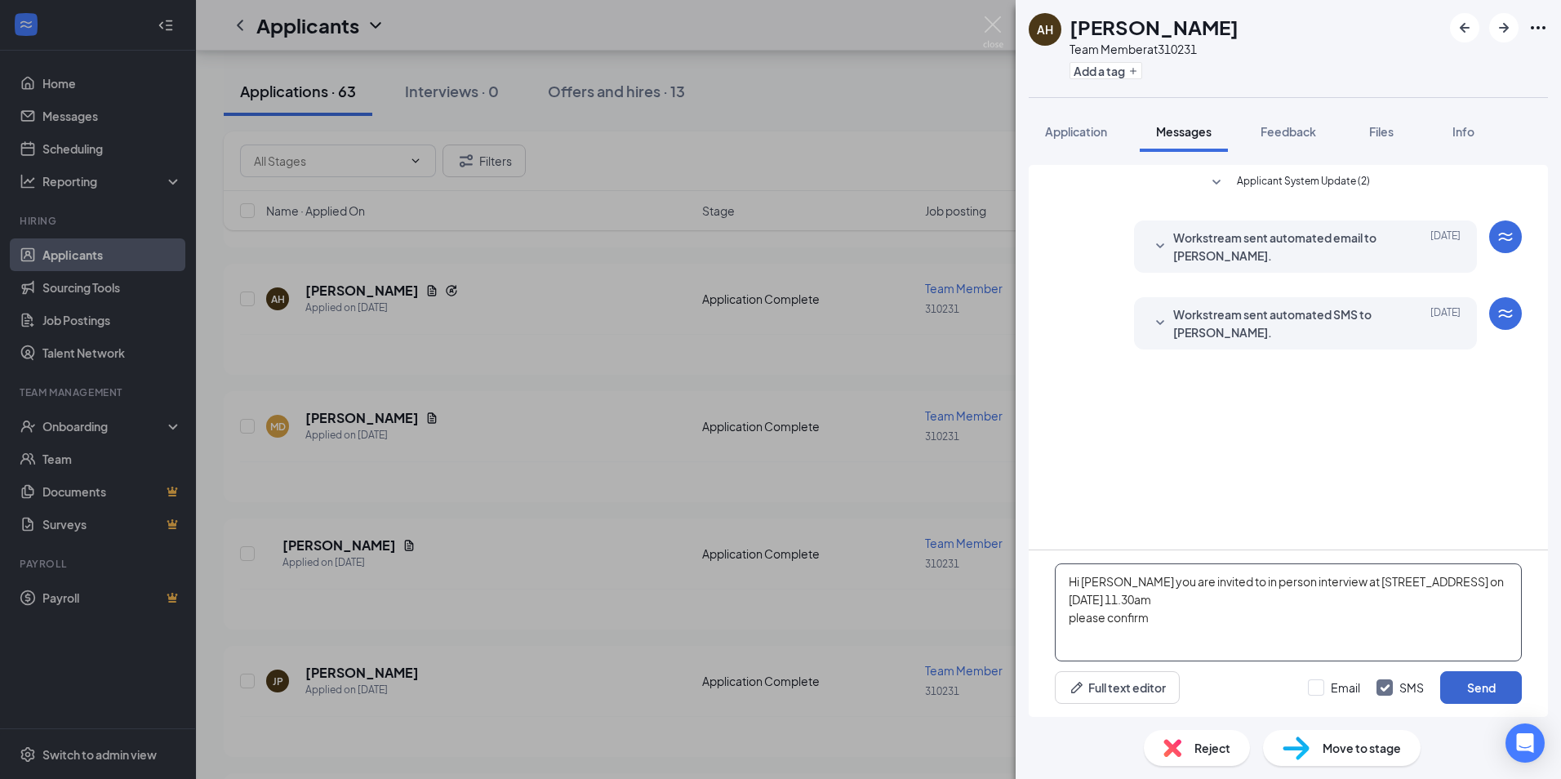
type textarea "Hi [PERSON_NAME] you are invited to in person interview at [STREET_ADDRESS] on …"
click at [1496, 691] on button "Send" at bounding box center [1481, 687] width 82 height 33
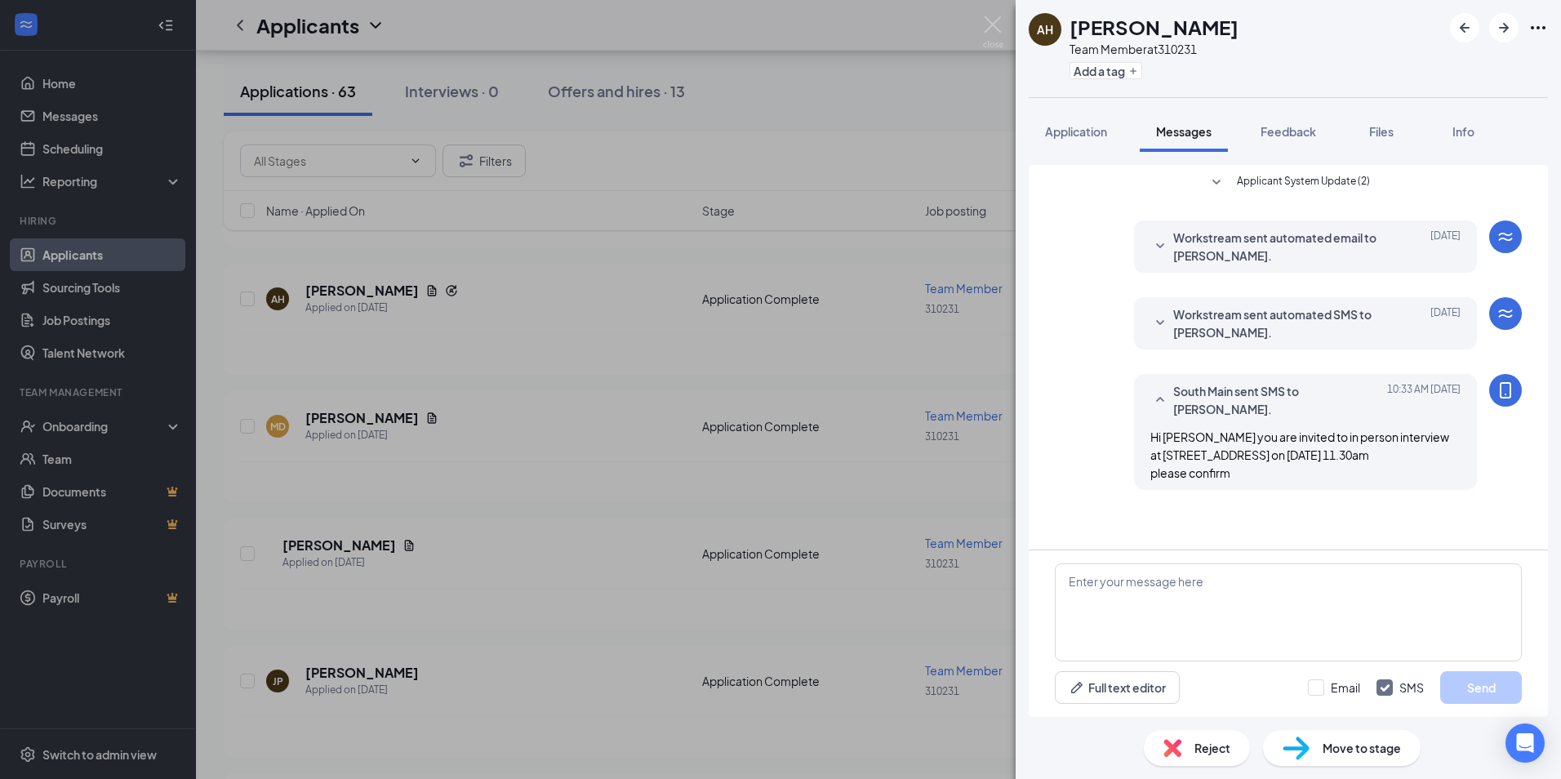
click at [527, 368] on div "AH [PERSON_NAME] Team Member at 310231 Add a tag Application Messages Feedback …" at bounding box center [780, 389] width 1561 height 779
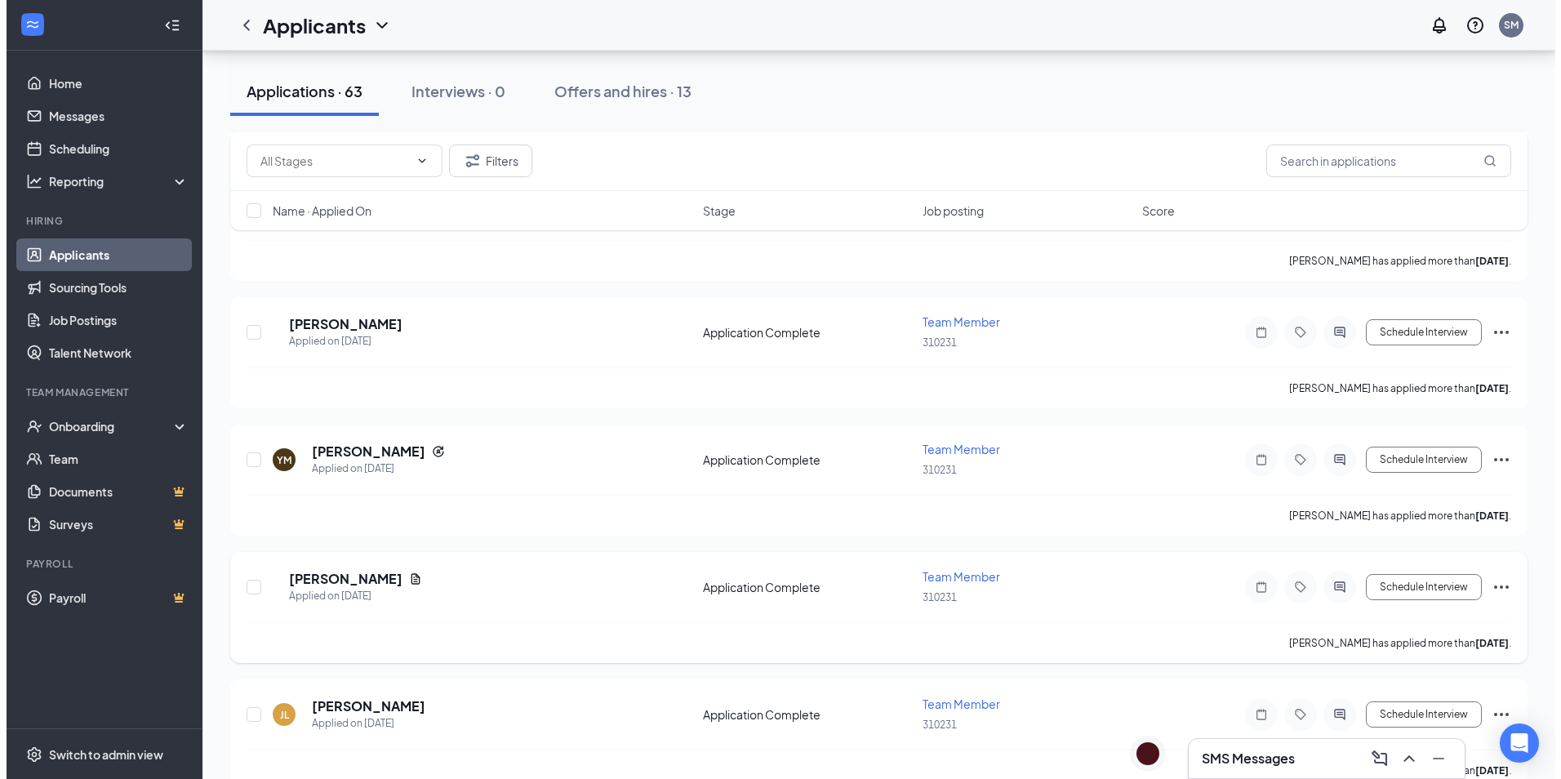
scroll to position [2041, 0]
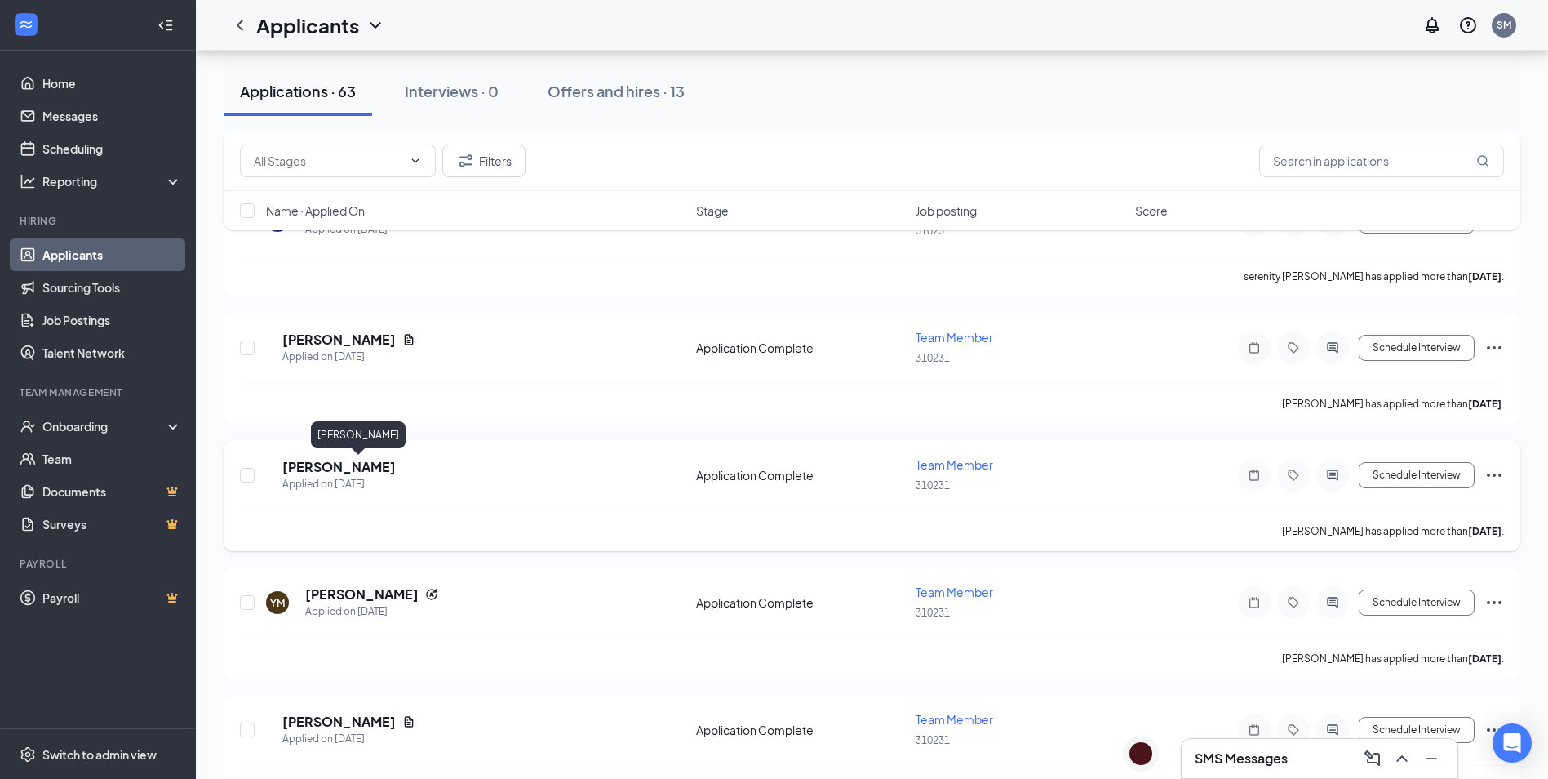
click at [357, 466] on h5 "[PERSON_NAME]" at bounding box center [338, 467] width 113 height 18
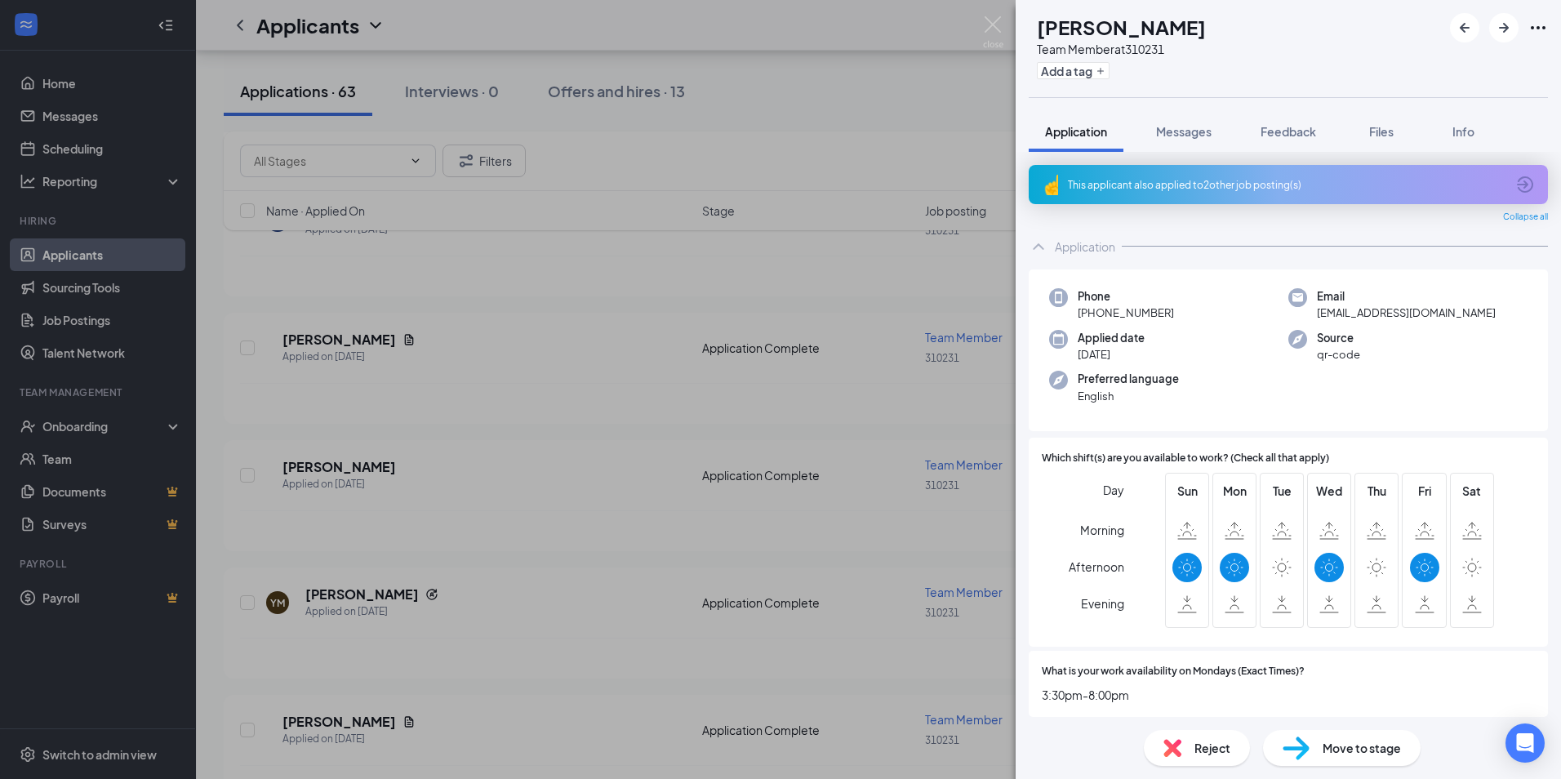
click at [464, 459] on div "NR [PERSON_NAME] Team Member at 310231 Add a tag Application Messages Feedback …" at bounding box center [780, 389] width 1561 height 779
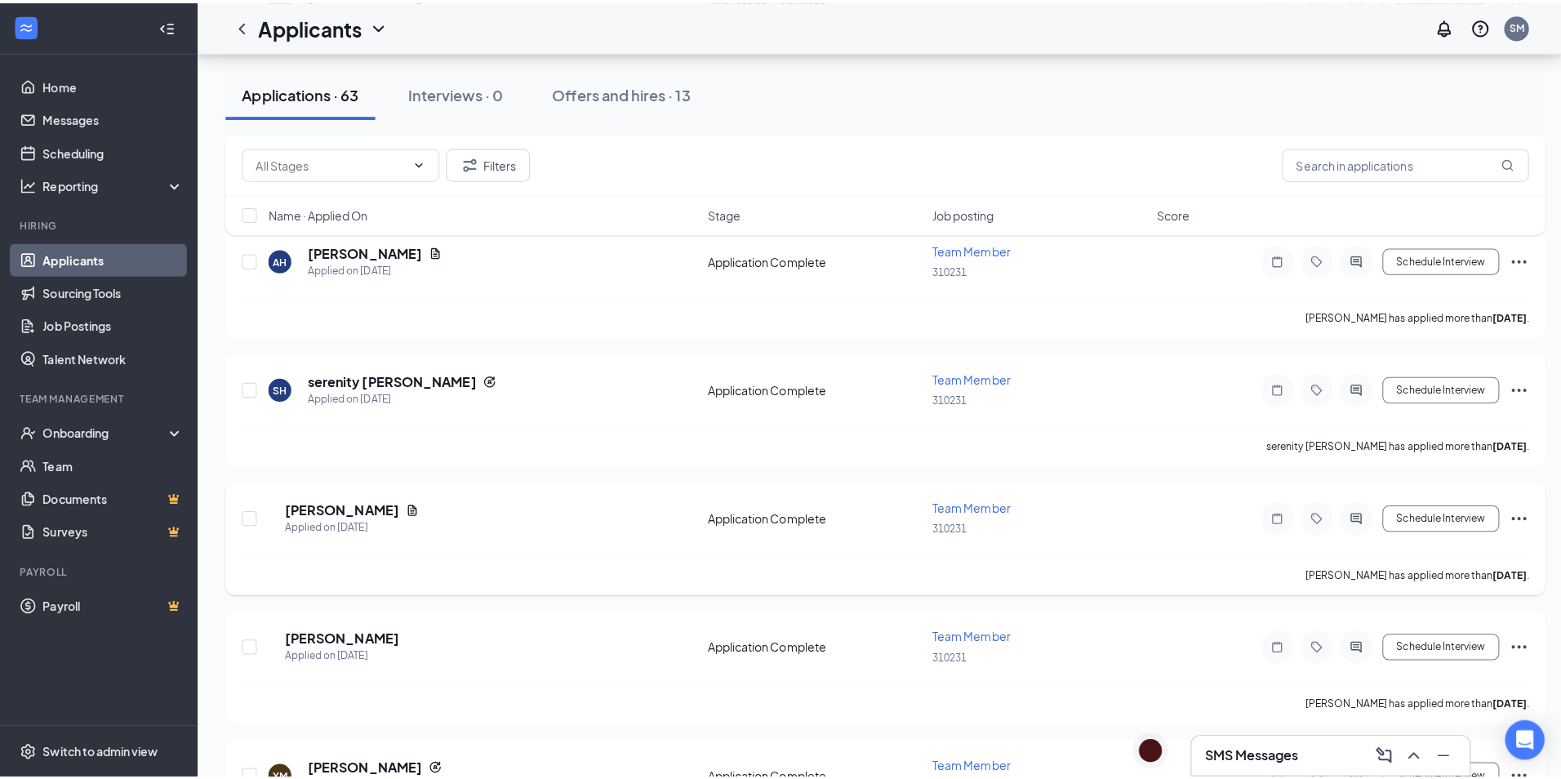
scroll to position [1796, 0]
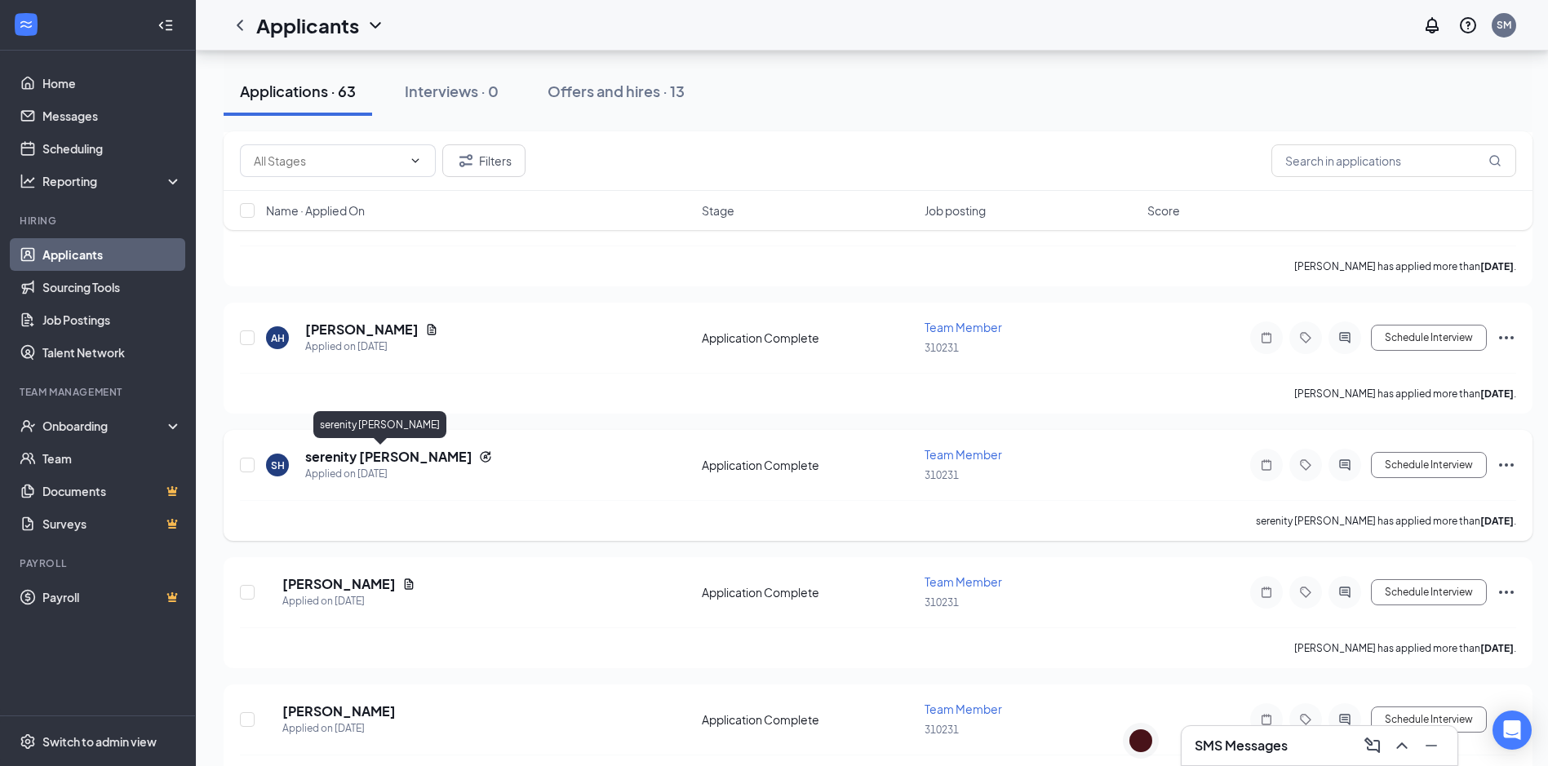
click at [384, 462] on h5 "serenity [PERSON_NAME]" at bounding box center [388, 457] width 167 height 18
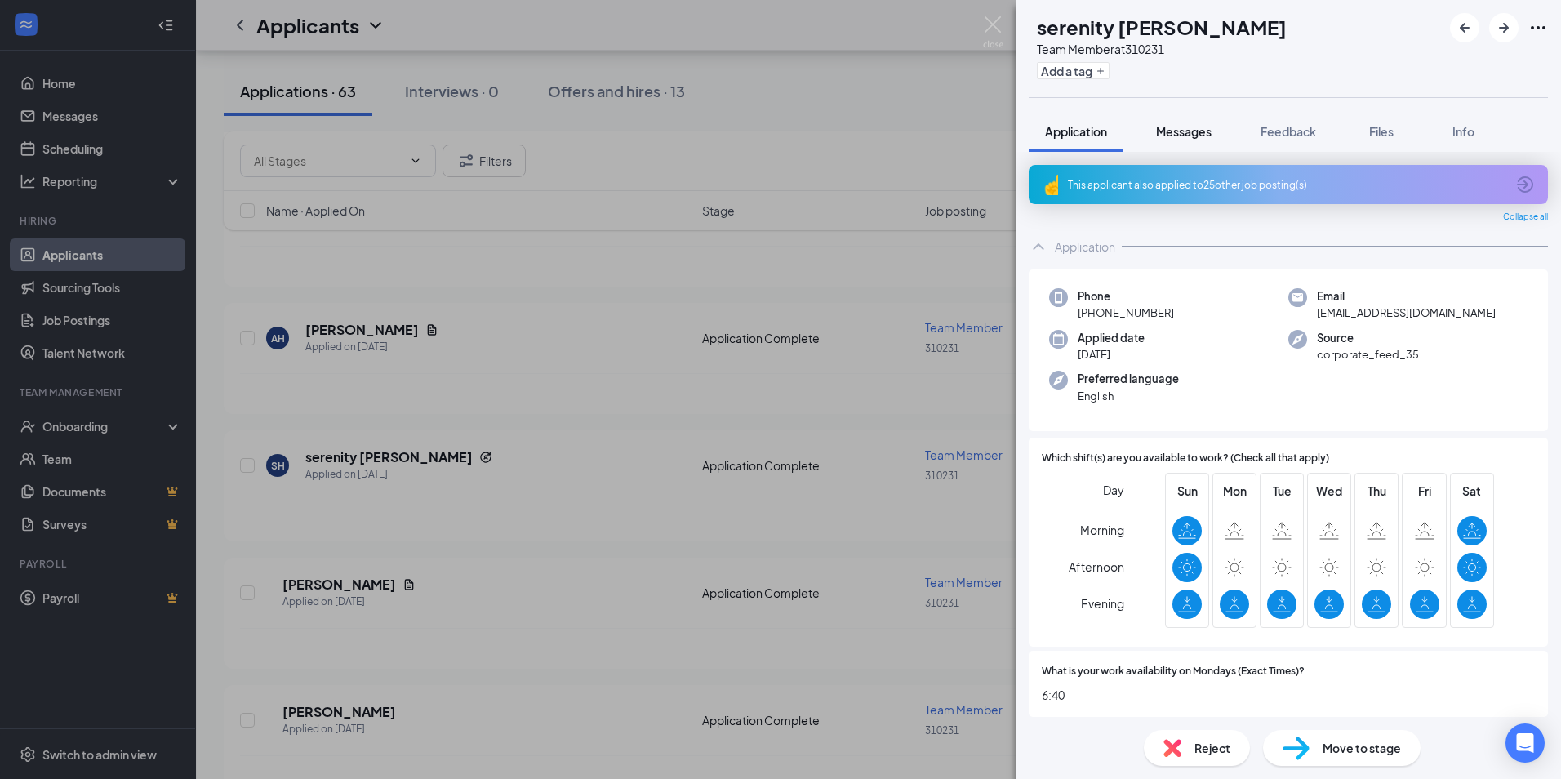
click at [1203, 140] on button "Messages" at bounding box center [1183, 131] width 88 height 41
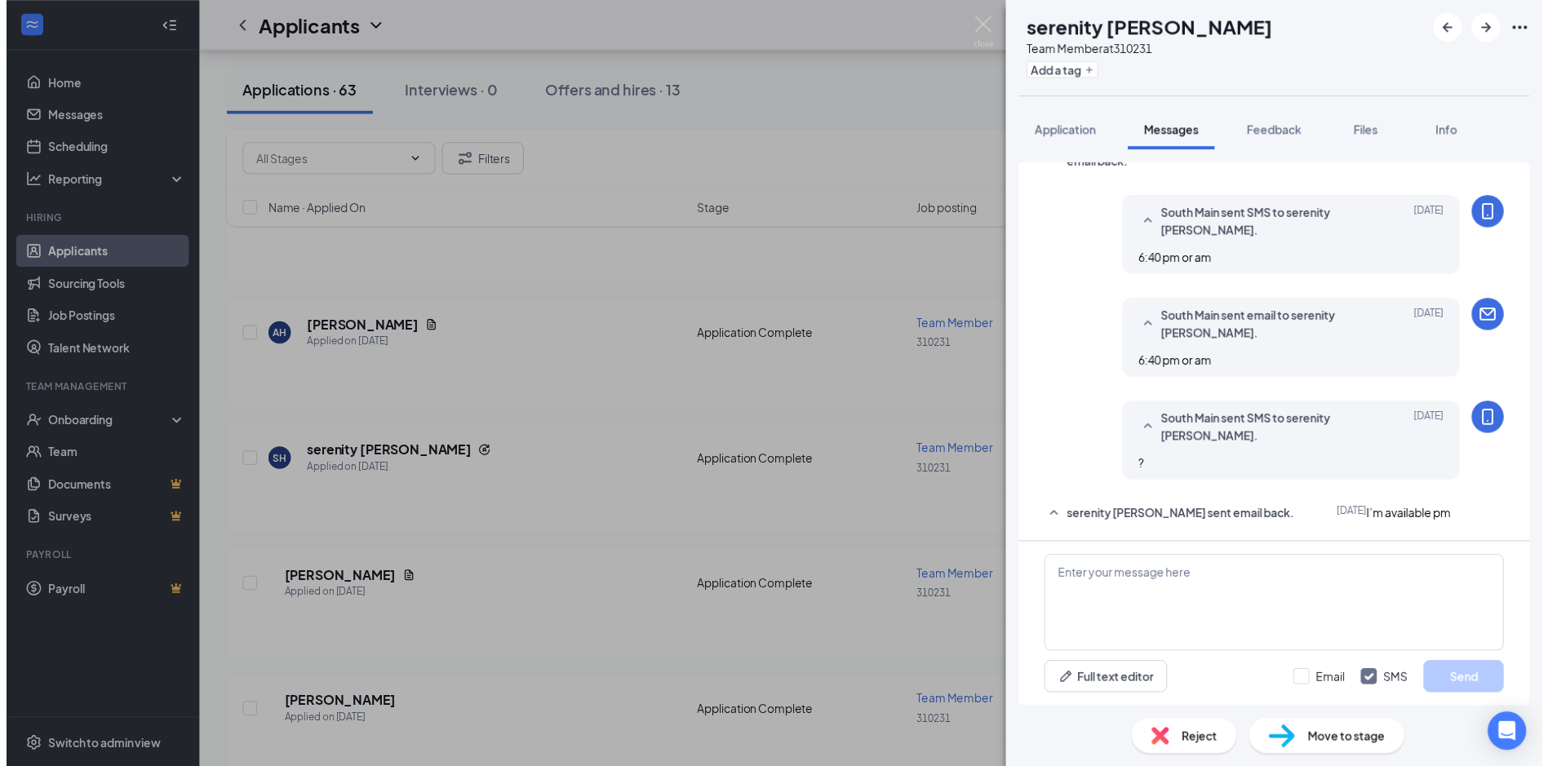
scroll to position [544, 0]
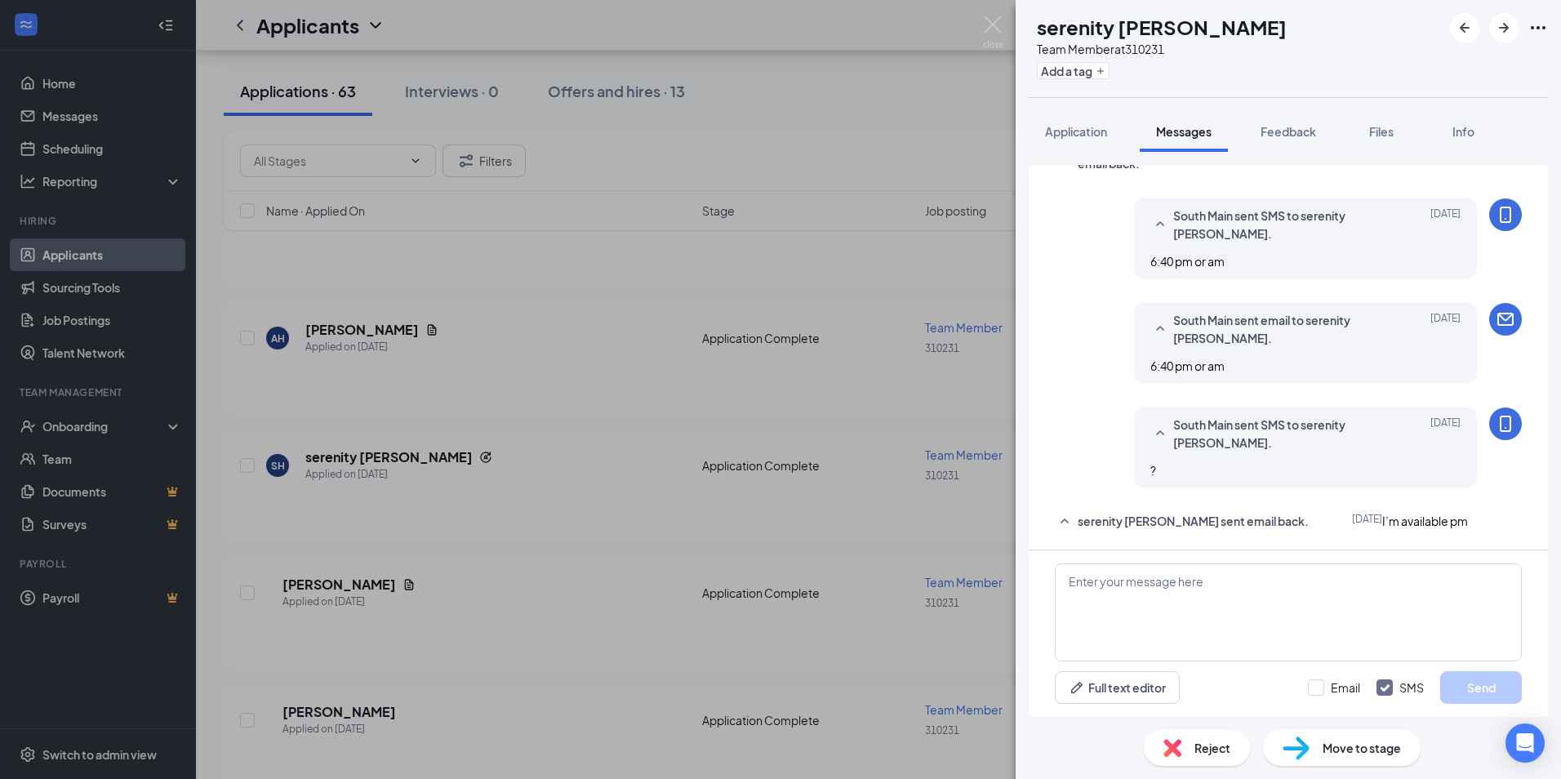
click at [504, 362] on div "SH serenity [PERSON_NAME] Team Member at 310231 Add a tag Application Messages …" at bounding box center [780, 389] width 1561 height 779
